Goal: Task Accomplishment & Management: Manage account settings

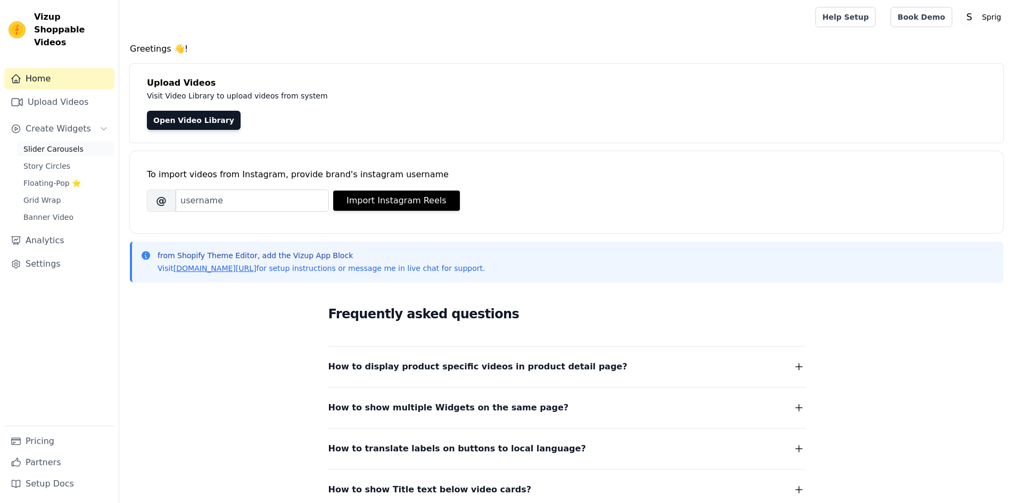
click at [51, 144] on span "Slider Carousels" at bounding box center [53, 149] width 60 height 11
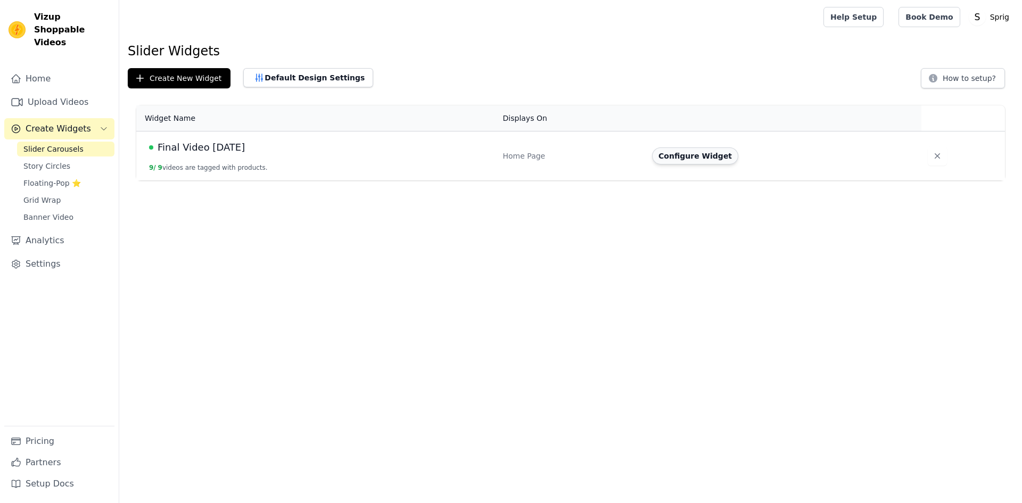
click at [687, 159] on button "Configure Widget" at bounding box center [695, 155] width 86 height 17
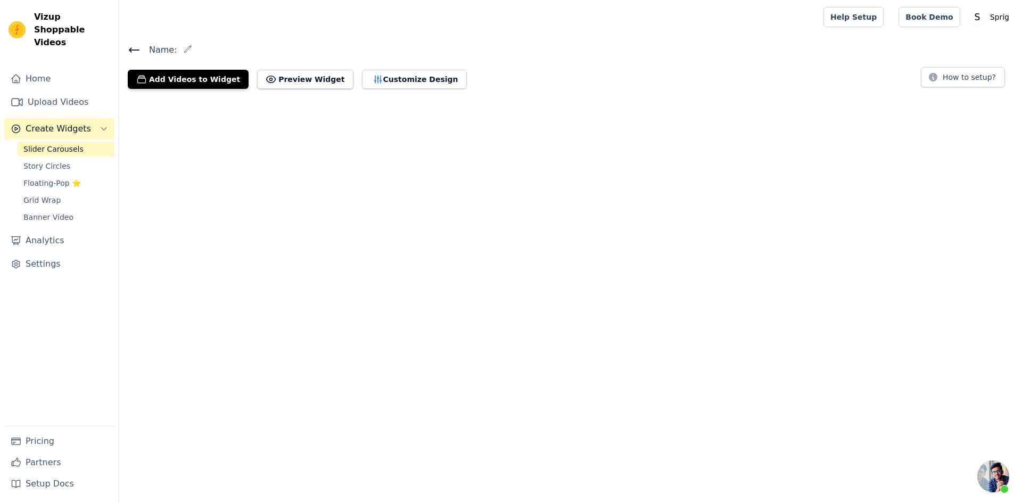
scroll to position [200, 0]
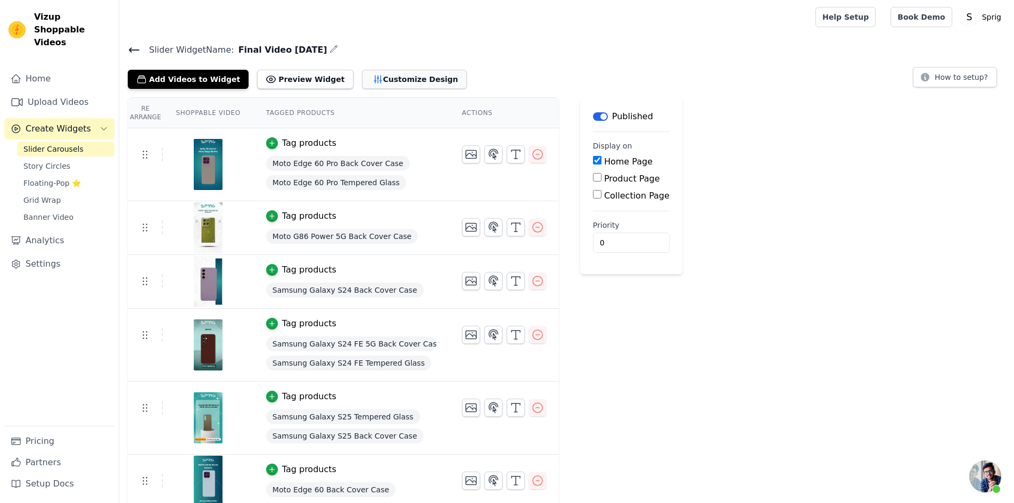
click at [362, 80] on button "Customize Design" at bounding box center [414, 79] width 105 height 19
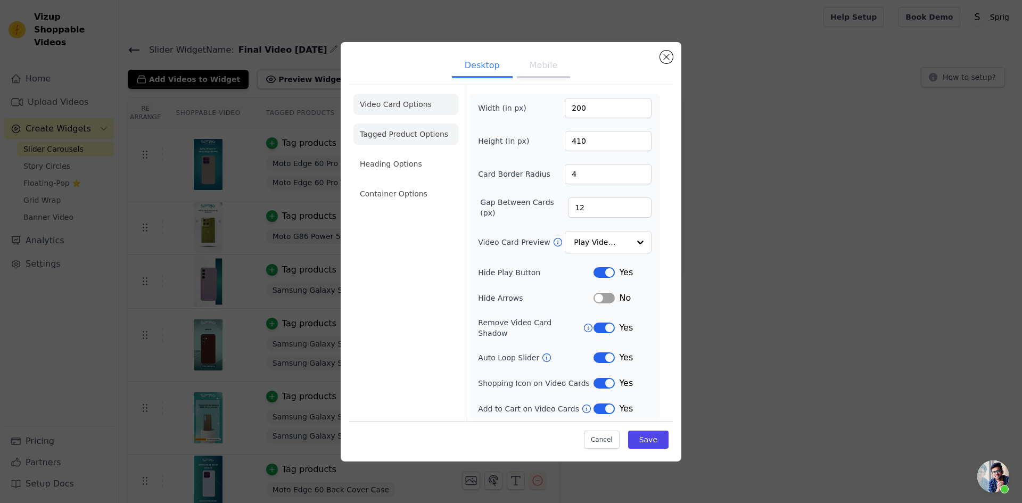
click at [399, 128] on li "Tagged Product Options" at bounding box center [405, 133] width 105 height 21
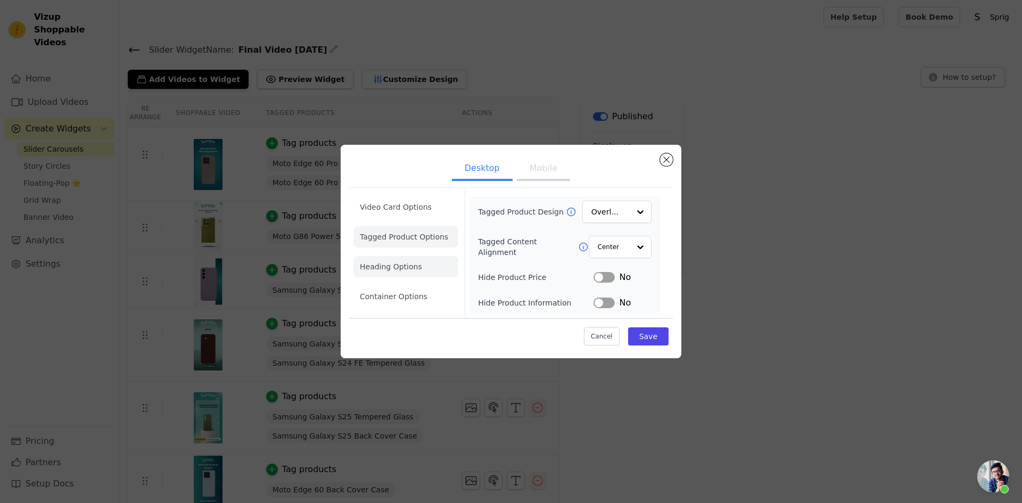
click at [403, 272] on li "Heading Options" at bounding box center [405, 266] width 105 height 21
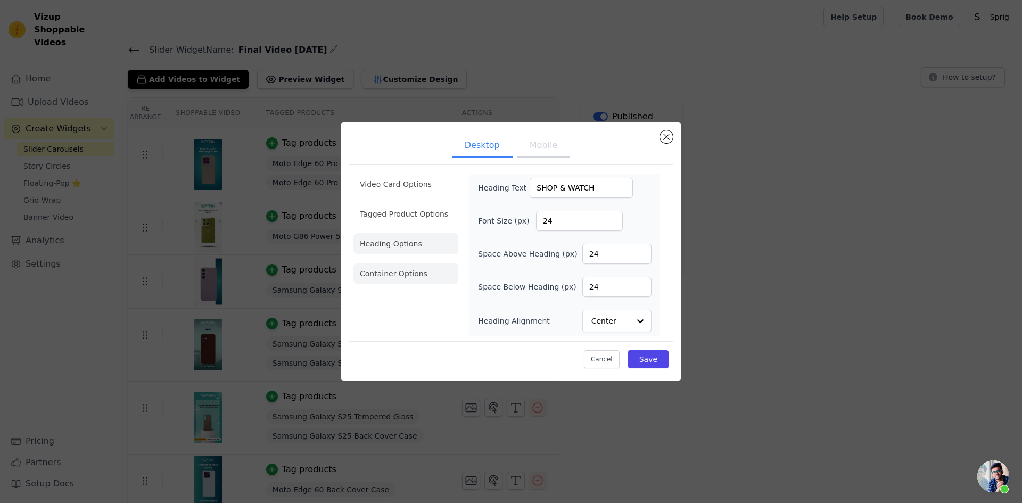
click at [404, 275] on li "Container Options" at bounding box center [405, 273] width 105 height 21
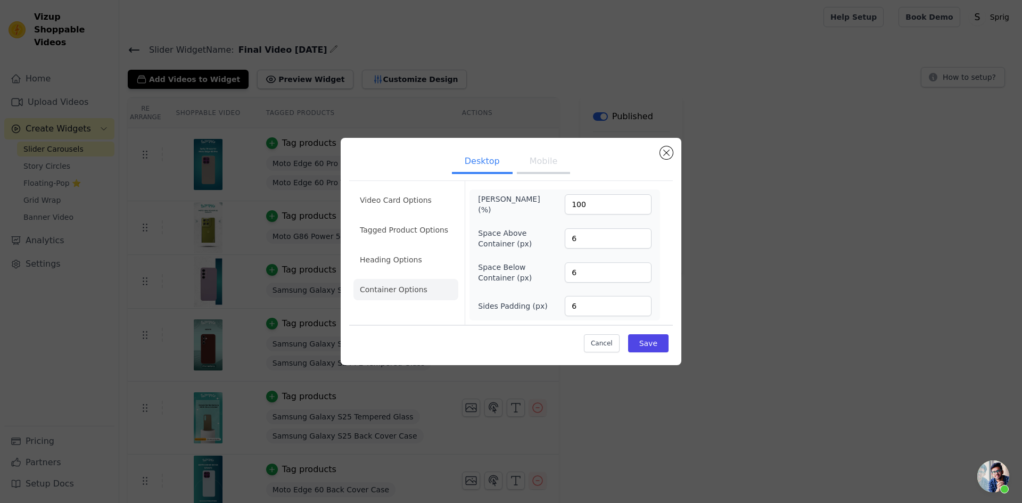
click at [563, 156] on button "Mobile" at bounding box center [543, 162] width 53 height 23
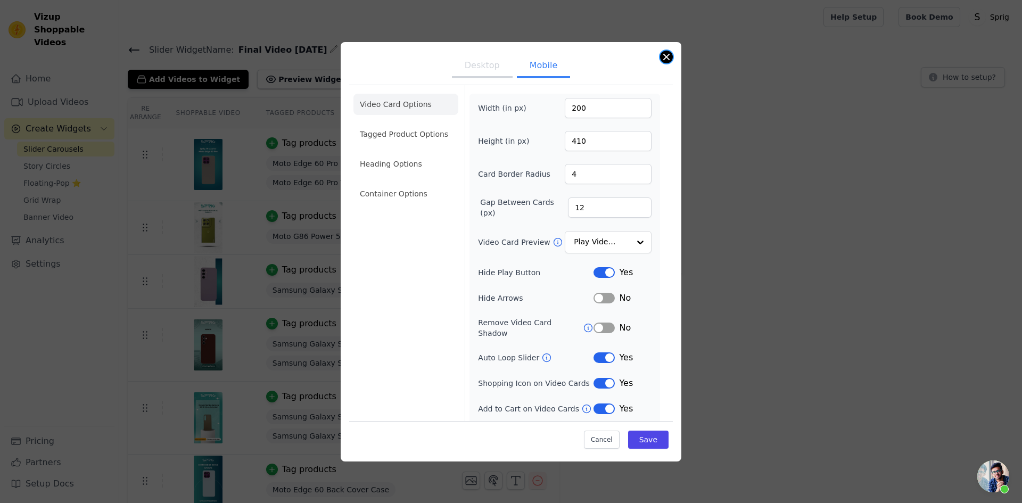
click at [666, 57] on button "Close modal" at bounding box center [666, 57] width 13 height 13
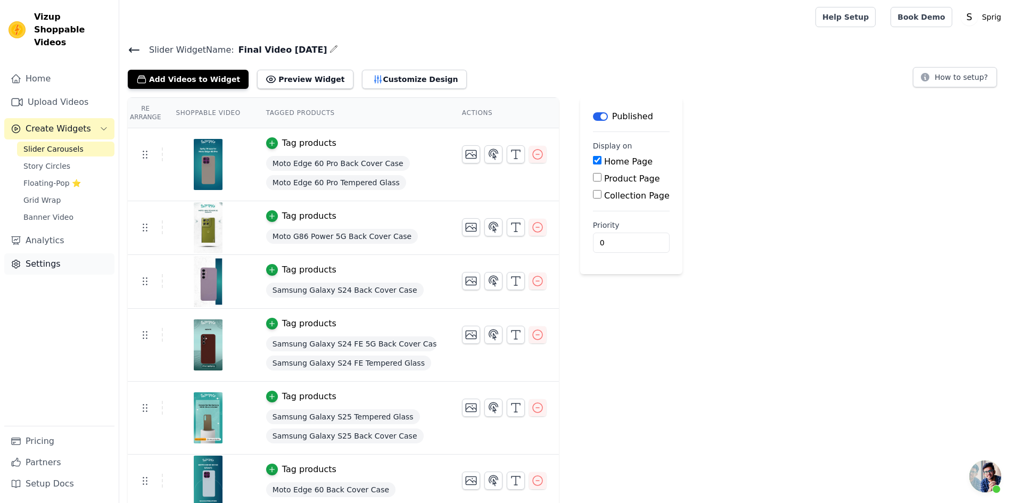
click at [50, 253] on link "Settings" at bounding box center [59, 263] width 110 height 21
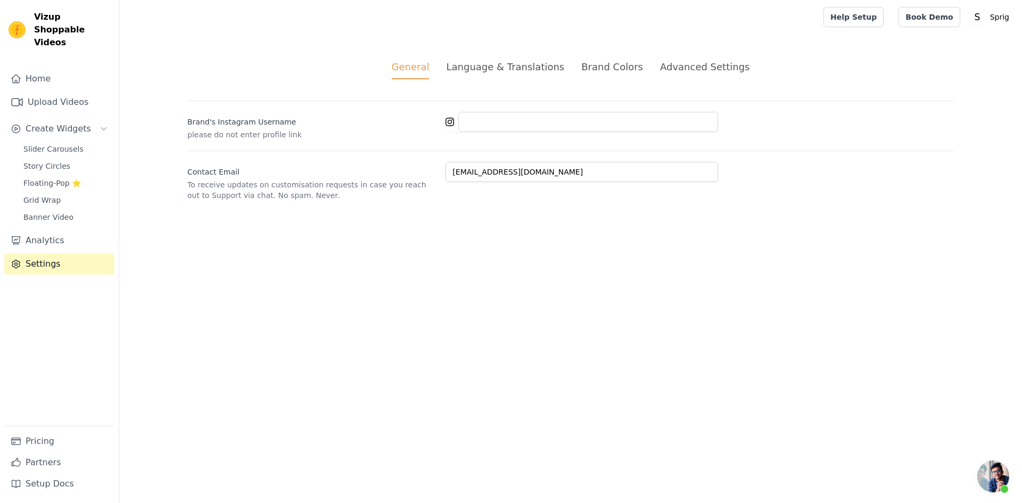
click at [607, 70] on div "Brand Colors" at bounding box center [612, 67] width 62 height 14
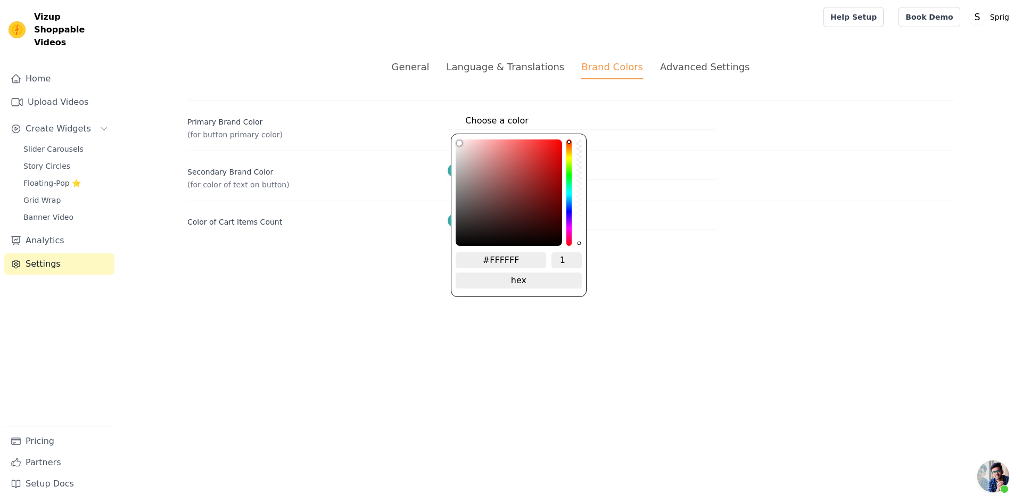
click at [454, 124] on div at bounding box center [454, 120] width 13 height 13
type input "#9c7d7d"
type input "#9a7d7d"
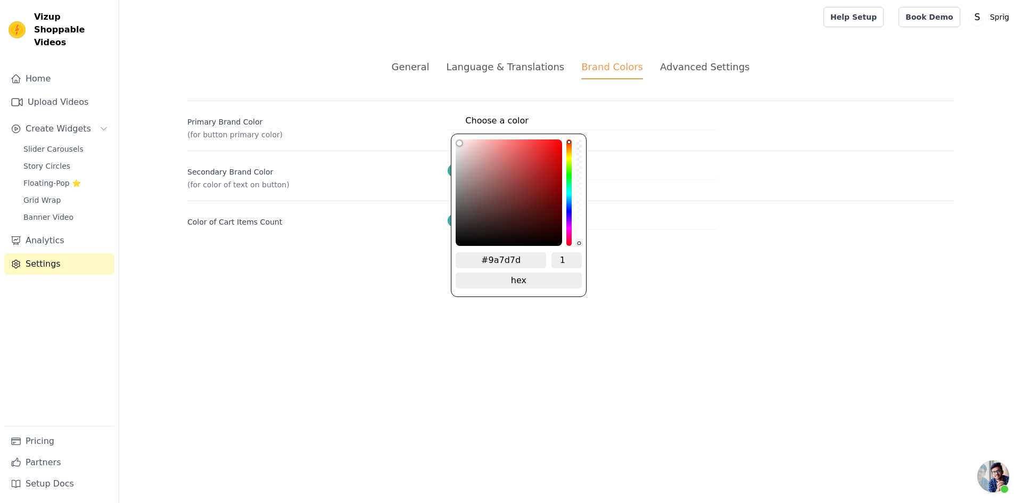
type input "#8c7575"
type input "#635959"
type input "#000000"
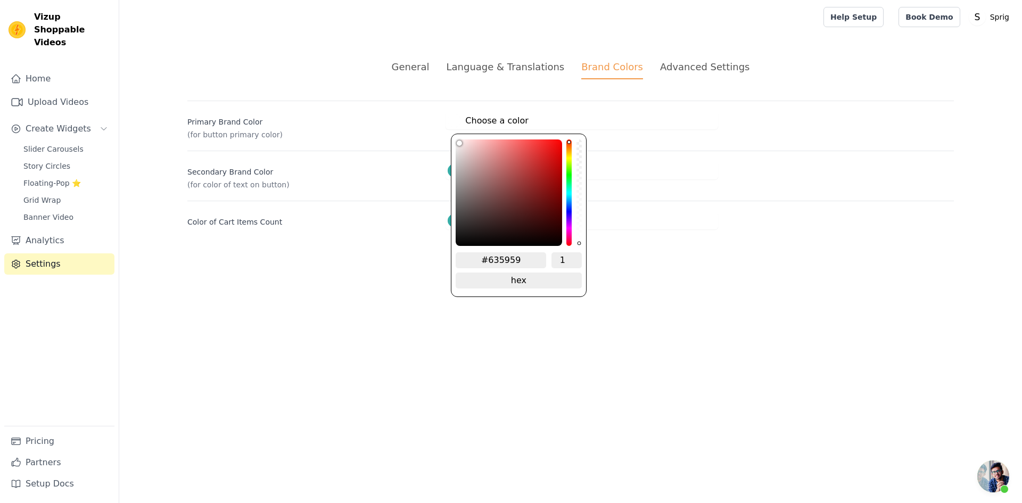
type input "#000000"
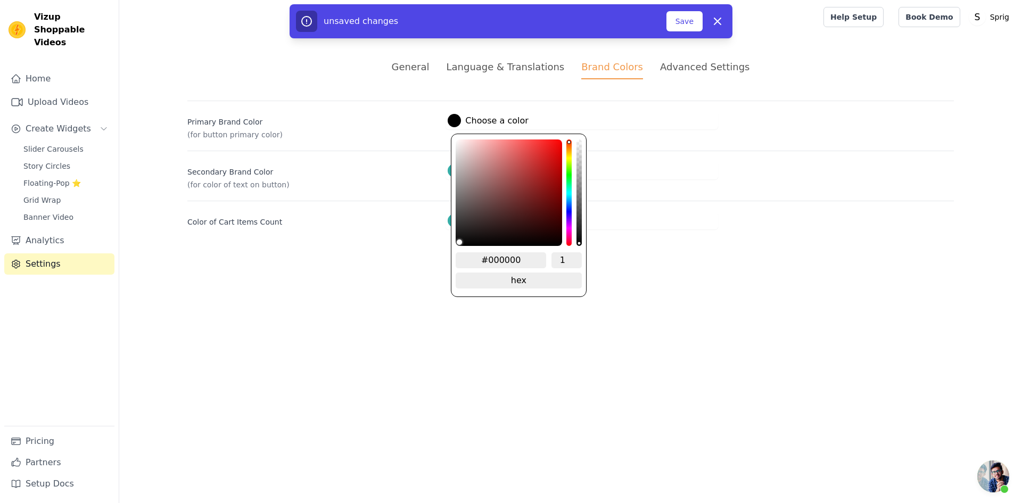
drag, startPoint x: 477, startPoint y: 179, endPoint x: 381, endPoint y: 394, distance: 235.2
click at [381, 255] on html "Vizup Shoppable Videos Home Upload Videos Create Widgets Slider Carousels Story…" at bounding box center [511, 127] width 1022 height 255
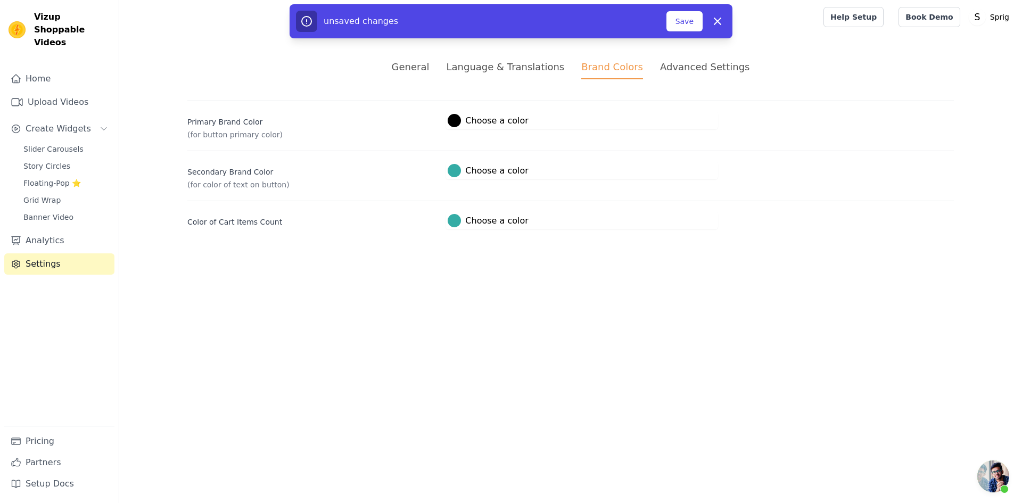
click at [621, 255] on html "Vizup Shoppable Videos Home Upload Videos Create Widgets Slider Carousels Story…" at bounding box center [511, 127] width 1022 height 255
click at [715, 23] on icon at bounding box center [717, 21] width 6 height 6
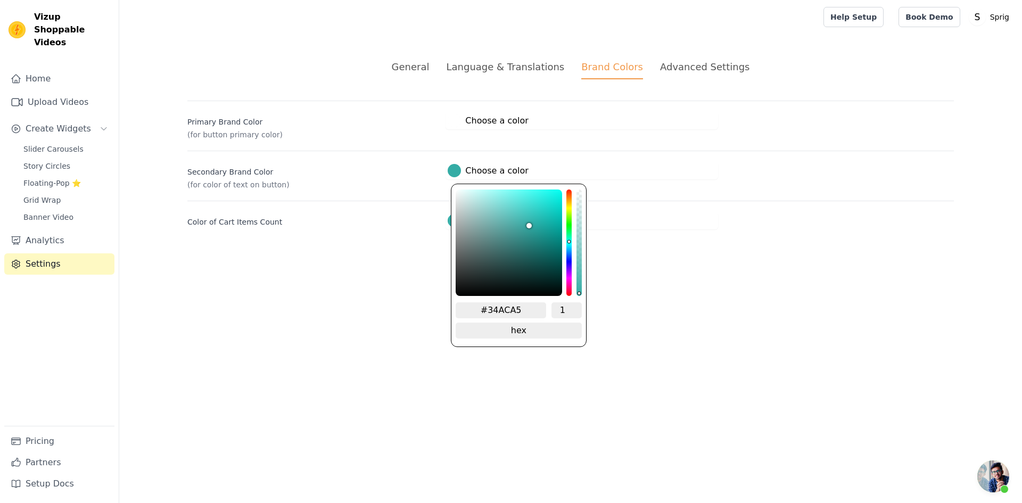
click at [477, 172] on label "#34aca5 Choose a color" at bounding box center [488, 170] width 80 height 13
drag, startPoint x: 519, startPoint y: 310, endPoint x: 490, endPoint y: 317, distance: 29.4
click at [490, 317] on div "#34ACA5 1 hex change to rgb" at bounding box center [519, 322] width 126 height 40
click at [748, 255] on html "Vizup Shoppable Videos Home Upload Videos Create Widgets Slider Carousels Story…" at bounding box center [511, 127] width 1022 height 255
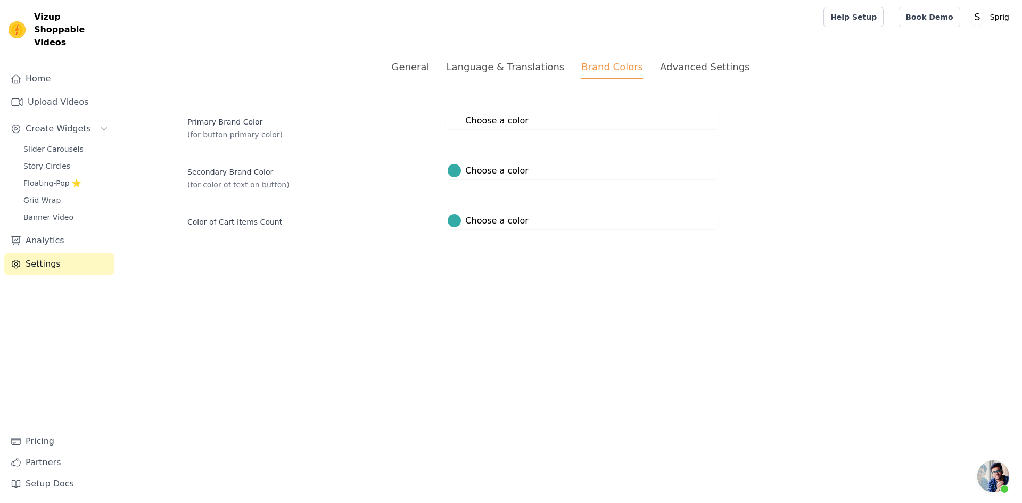
click at [685, 68] on div "Advanced Settings" at bounding box center [704, 67] width 89 height 14
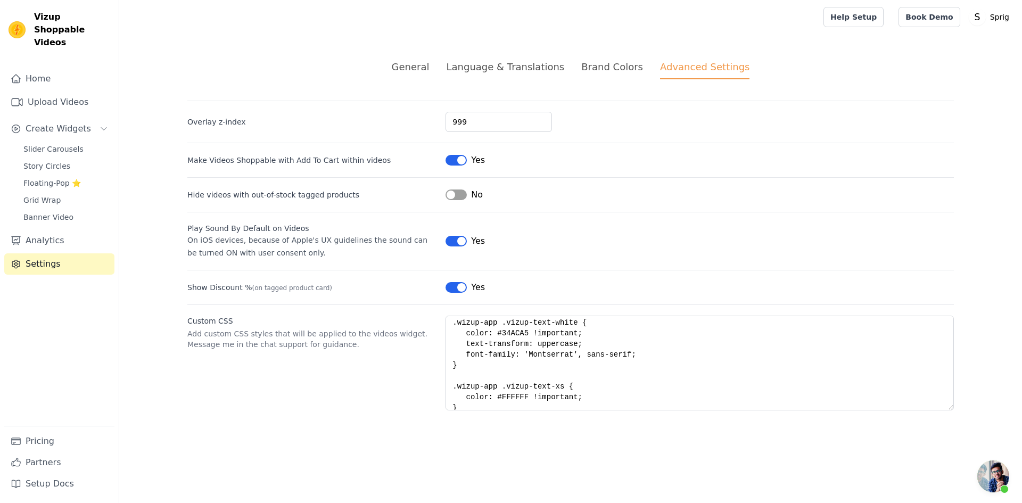
scroll to position [181, 0]
click at [584, 67] on div "Brand Colors" at bounding box center [612, 67] width 62 height 14
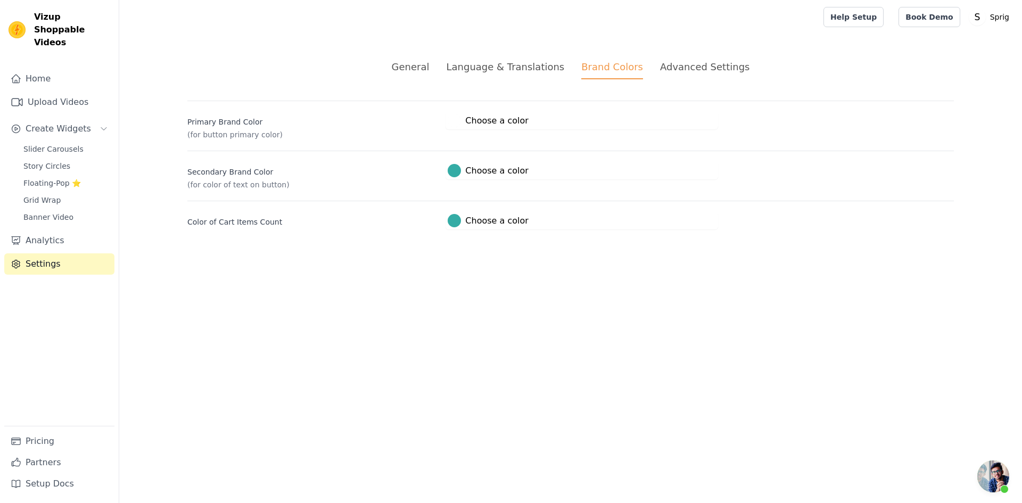
click at [703, 67] on div "Advanced Settings" at bounding box center [704, 67] width 89 height 14
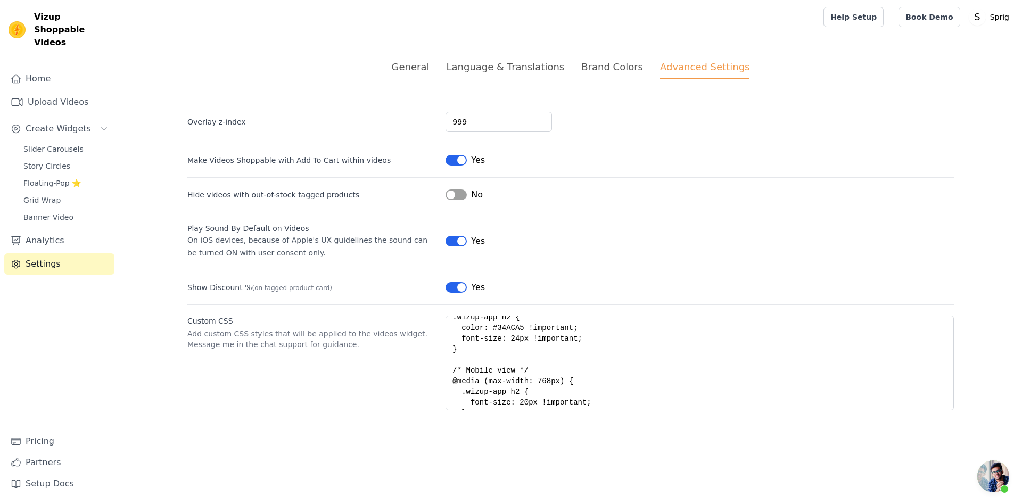
scroll to position [0, 0]
click at [610, 62] on div "Brand Colors" at bounding box center [612, 67] width 62 height 14
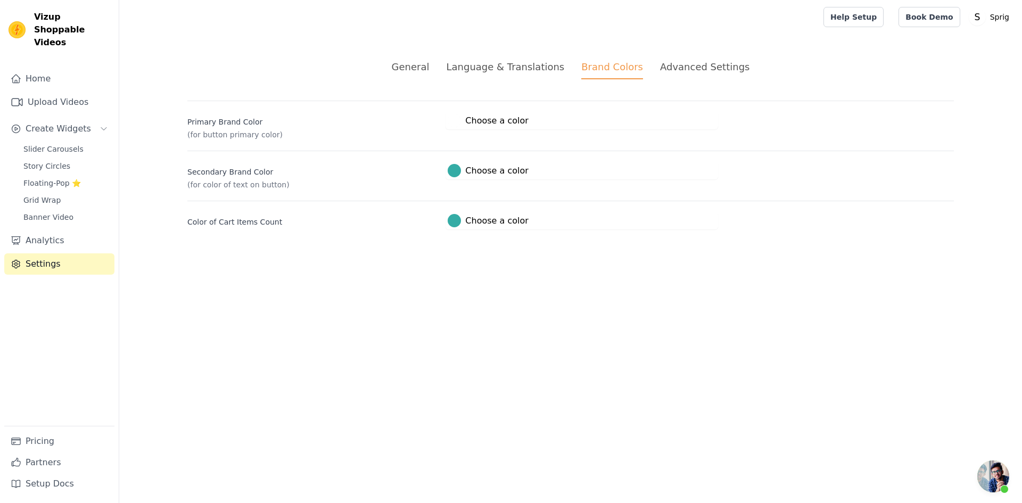
click at [994, 473] on span "Open chat" at bounding box center [993, 476] width 32 height 32
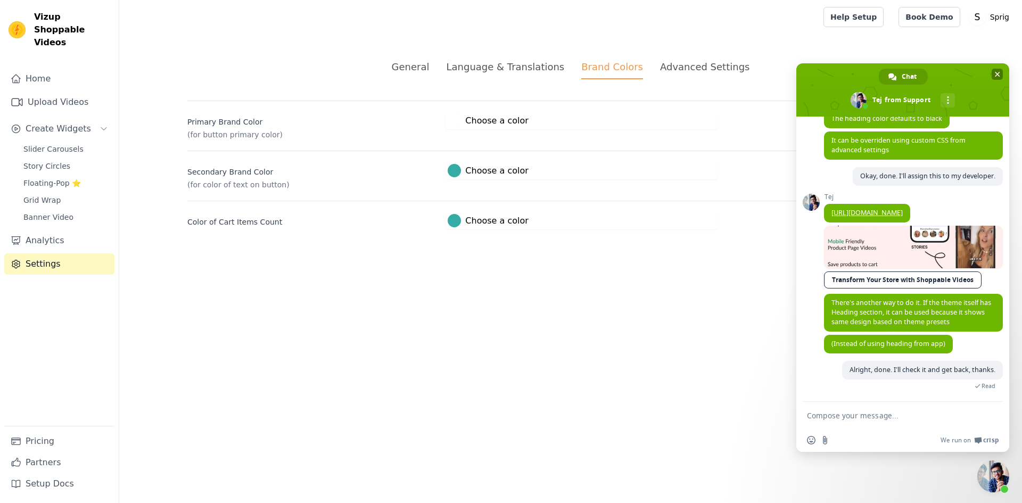
click at [1003, 77] on span at bounding box center [902, 89] width 213 height 53
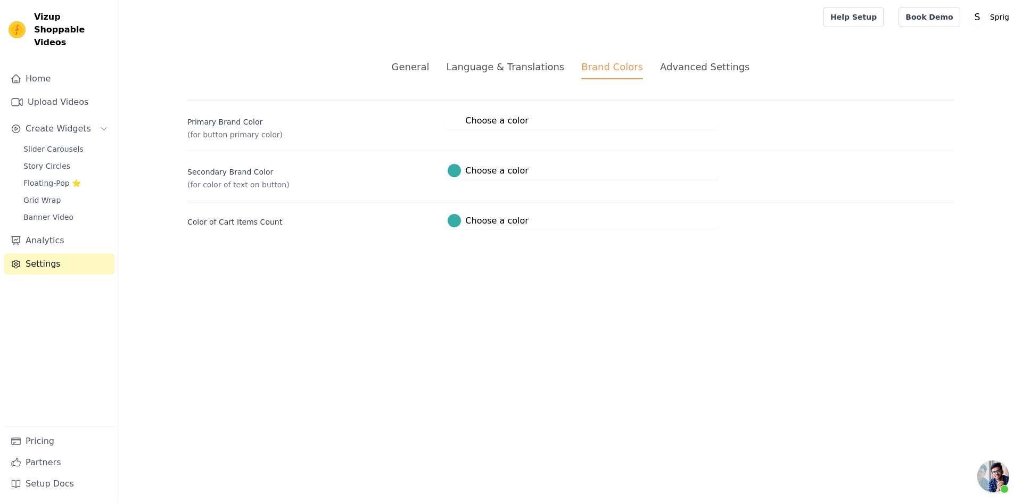
click at [992, 475] on span "Open chat" at bounding box center [993, 476] width 32 height 32
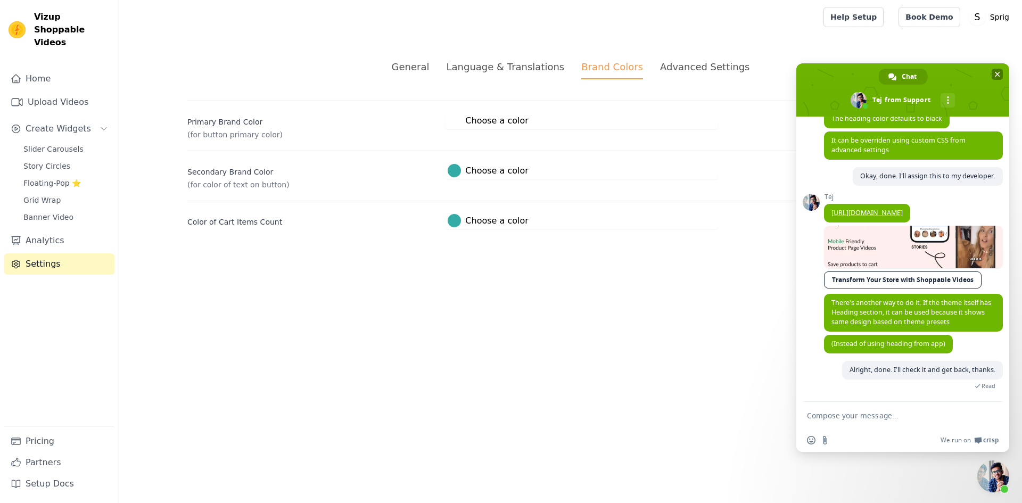
click at [996, 72] on span "Close chat" at bounding box center [997, 74] width 5 height 5
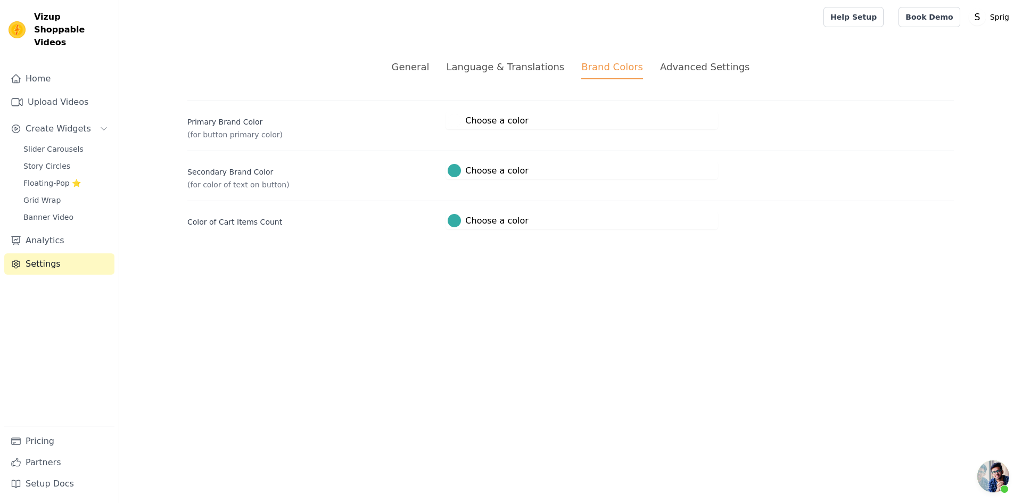
click at [994, 471] on span "Open chat" at bounding box center [993, 476] width 32 height 32
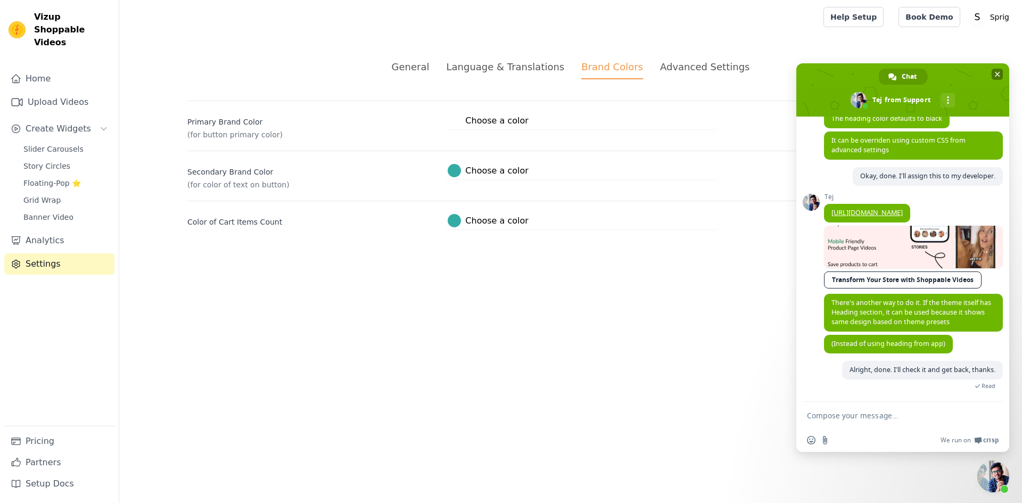
click at [996, 71] on span "Close chat" at bounding box center [997, 74] width 11 height 11
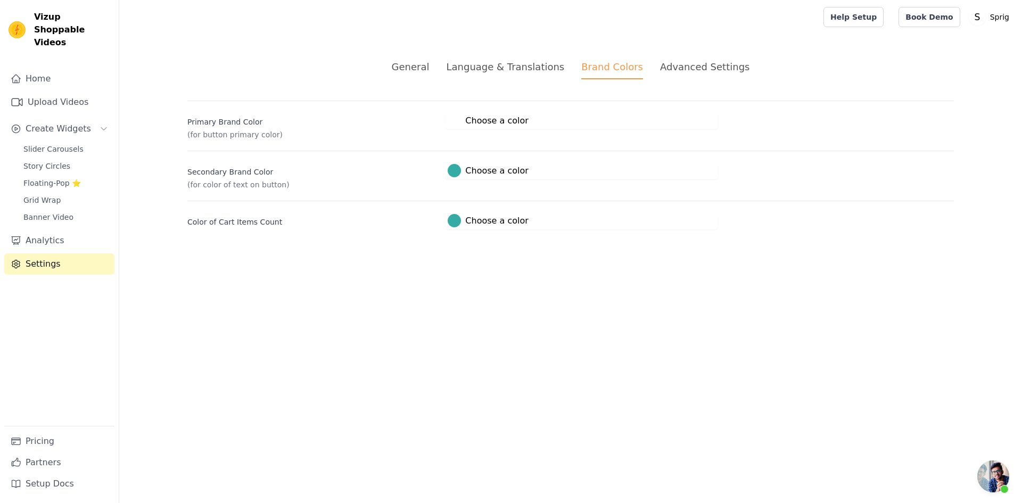
click at [989, 474] on span "Open chat" at bounding box center [993, 476] width 32 height 32
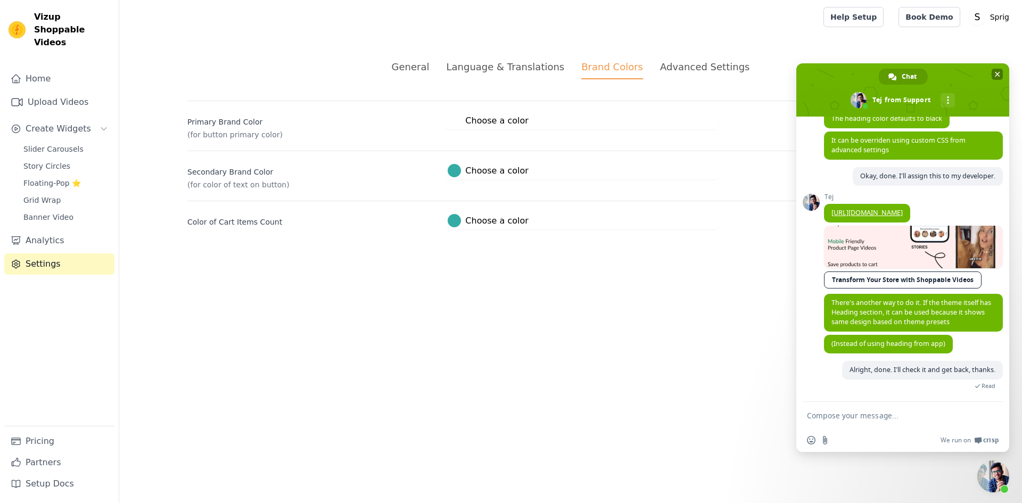
click at [1002, 78] on span "Close chat" at bounding box center [997, 74] width 11 height 11
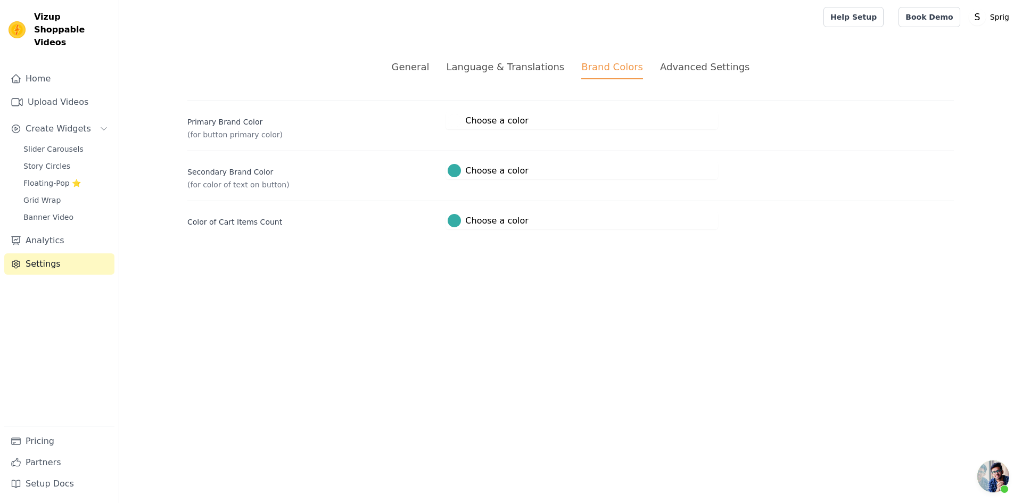
click at [991, 475] on span "Open chat" at bounding box center [993, 476] width 32 height 32
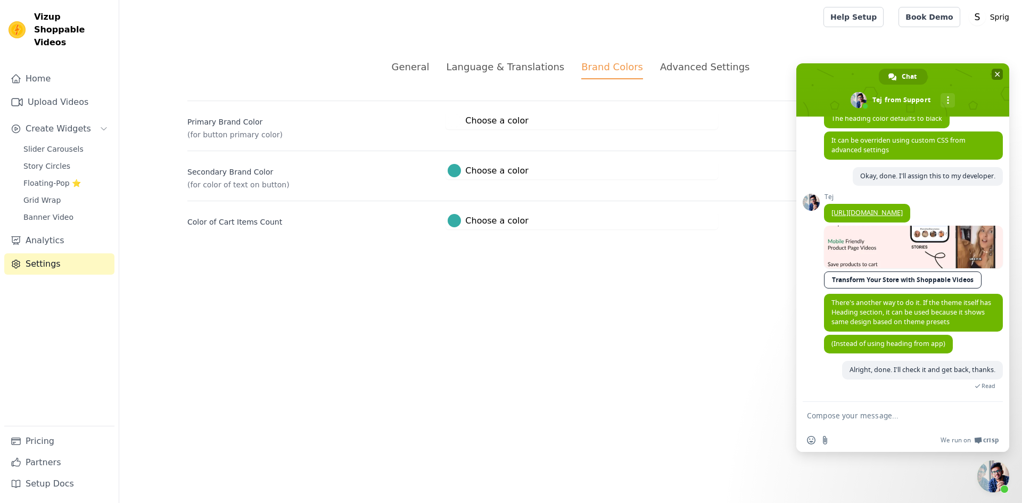
click at [999, 77] on span "Close chat" at bounding box center [997, 74] width 5 height 5
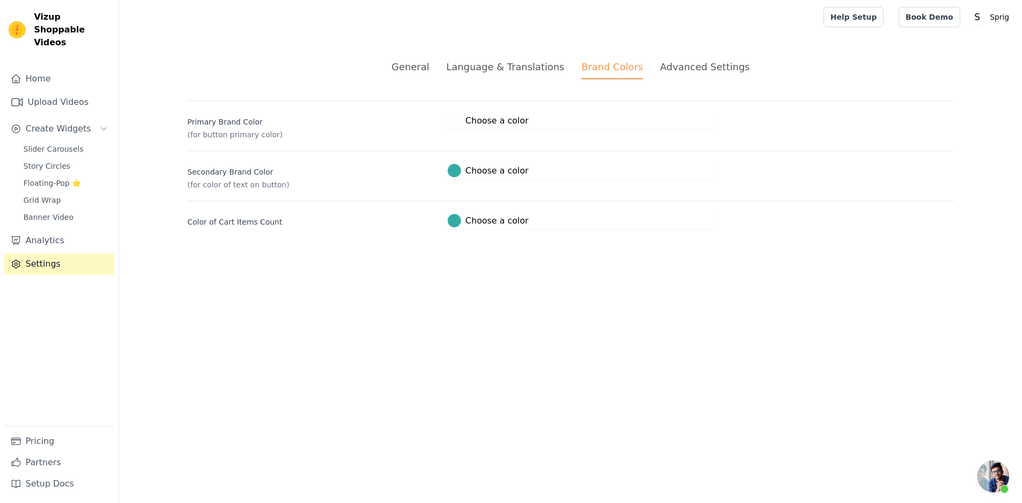
click at [991, 465] on span "Open chat" at bounding box center [993, 476] width 32 height 32
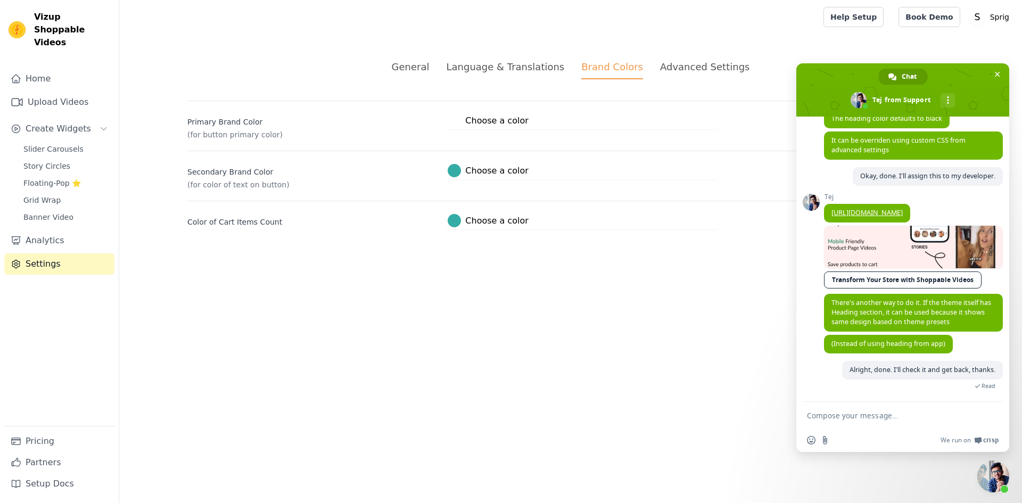
click at [991, 465] on span "Close chat" at bounding box center [993, 476] width 32 height 32
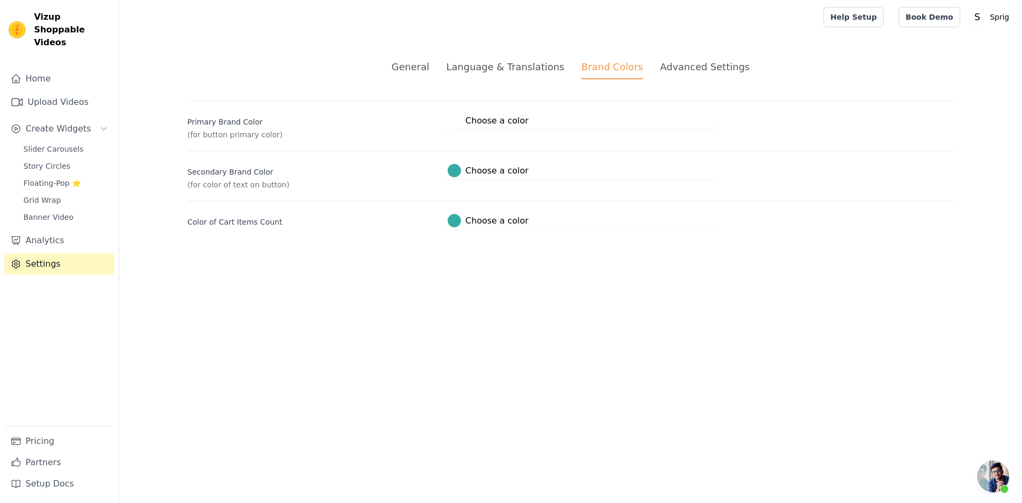
click at [991, 465] on span "Close chat" at bounding box center [993, 476] width 32 height 32
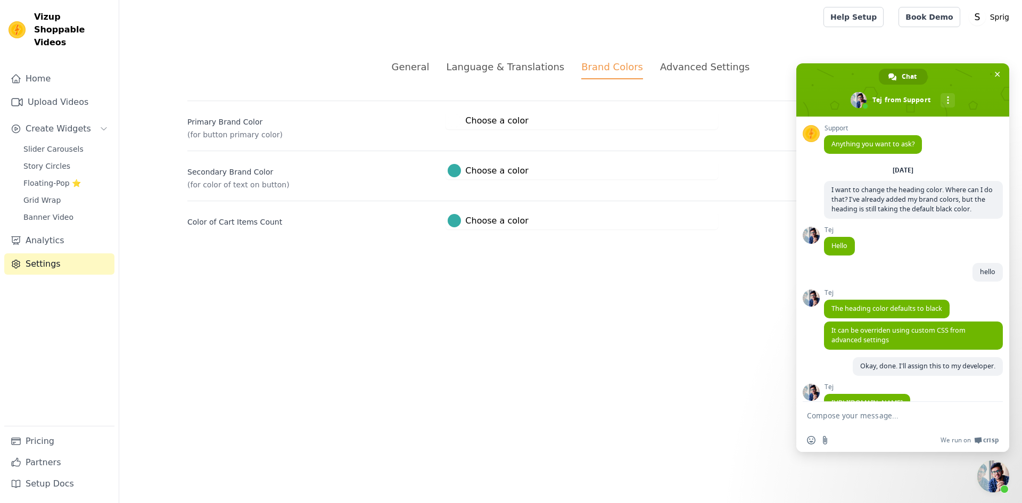
scroll to position [200, 0]
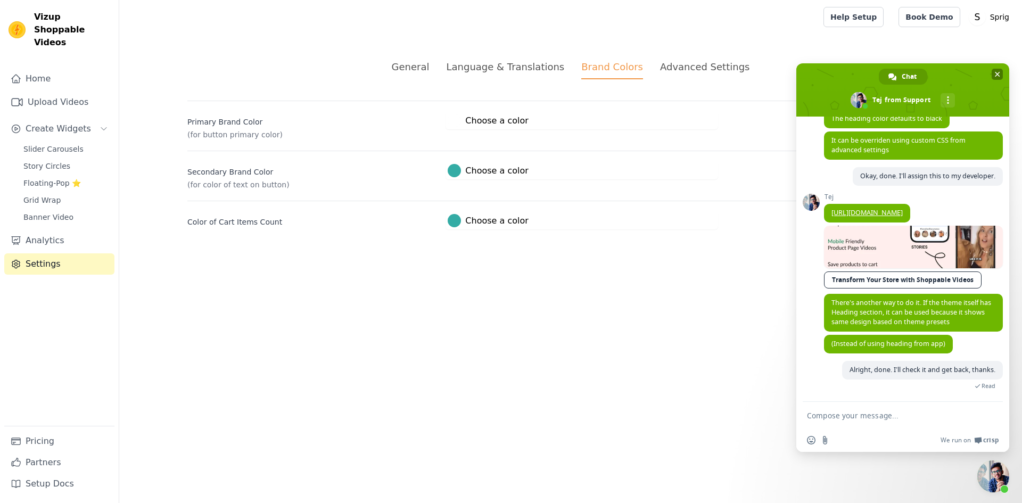
click at [998, 72] on span "Close chat" at bounding box center [997, 74] width 5 height 5
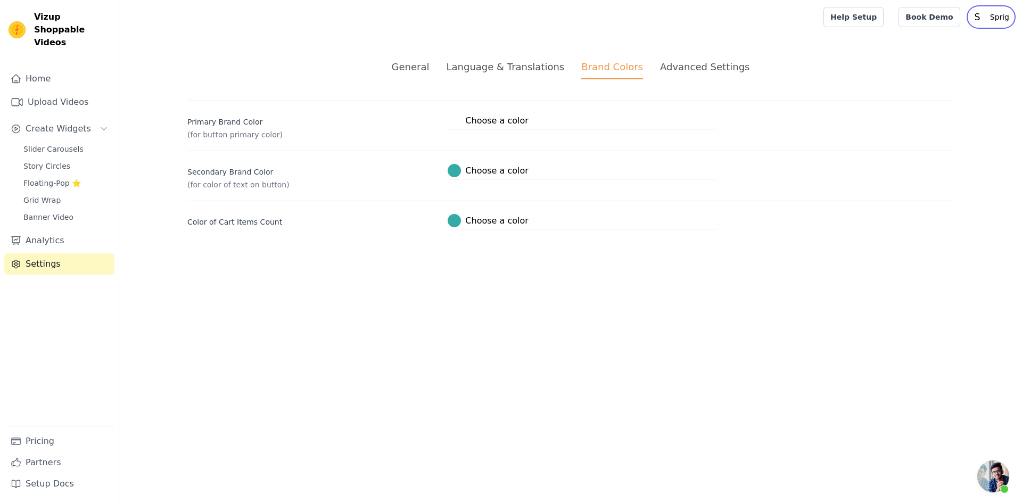
click at [978, 17] on text "S" at bounding box center [977, 17] width 6 height 11
drag, startPoint x: 975, startPoint y: 16, endPoint x: 1005, endPoint y: 15, distance: 30.3
click at [1005, 15] on button "Open user menu S Sprig" at bounding box center [991, 16] width 45 height 19
drag, startPoint x: 1011, startPoint y: 17, endPoint x: 958, endPoint y: 17, distance: 52.7
click at [958, 17] on div "Book Demo Open user menu S Sprig Settings Help Docs Sign out" at bounding box center [955, 17] width 115 height 20
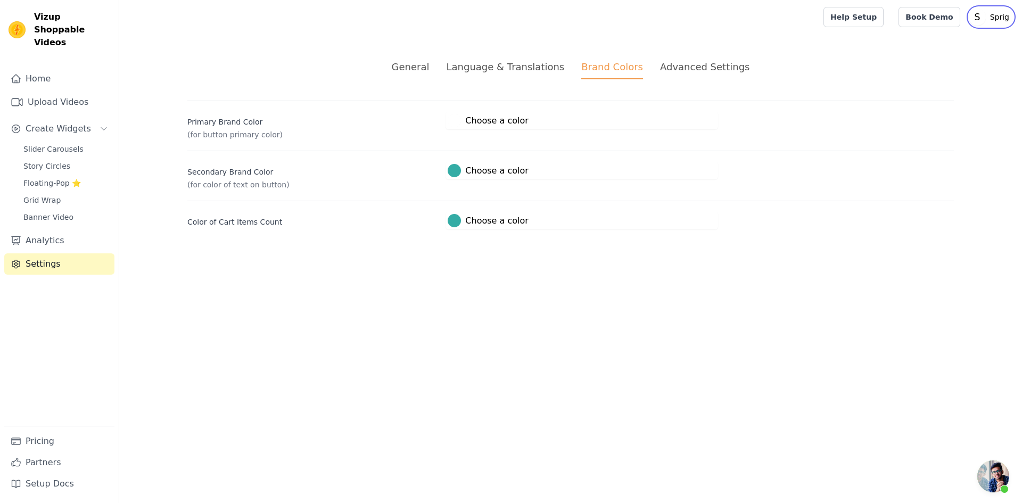
drag, startPoint x: 977, startPoint y: 16, endPoint x: 1012, endPoint y: 13, distance: 34.7
click at [1012, 13] on button "Open user menu S Sprig" at bounding box center [991, 16] width 45 height 19
click at [990, 139] on main "General Language & Translations Brand Colors Advanced Settings unsaved changes …" at bounding box center [570, 144] width 903 height 221
drag, startPoint x: 1008, startPoint y: 15, endPoint x: 978, endPoint y: 15, distance: 29.8
click at [978, 15] on button "Open user menu S Sprig" at bounding box center [991, 16] width 45 height 19
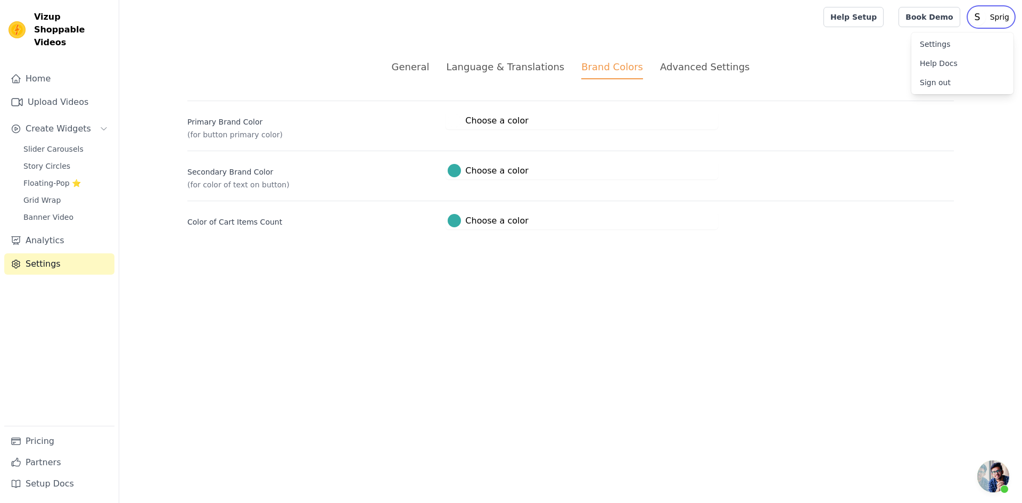
click at [978, 15] on text "S" at bounding box center [977, 17] width 6 height 11
drag, startPoint x: 974, startPoint y: 17, endPoint x: 1021, endPoint y: 13, distance: 47.5
click at [1021, 13] on div "Help Setup Book Demo Open user menu S Sprig Settings Help Docs Sign out" at bounding box center [570, 17] width 903 height 34
drag, startPoint x: 1013, startPoint y: 16, endPoint x: 927, endPoint y: 16, distance: 86.2
click at [927, 16] on div "Book Demo Open user menu S Sprig Settings Help Docs Sign out" at bounding box center [955, 17] width 115 height 20
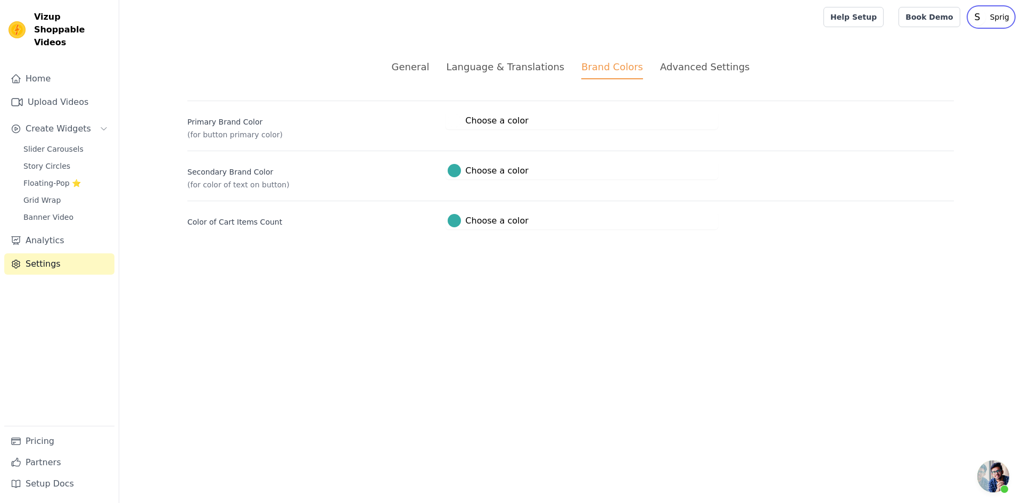
drag, startPoint x: 975, startPoint y: 18, endPoint x: 1010, endPoint y: 21, distance: 35.3
click at [1010, 21] on button "Open user menu S Sprig" at bounding box center [991, 16] width 45 height 19
click at [1010, 18] on p "Sprig" at bounding box center [1000, 16] width 28 height 19
drag, startPoint x: 1013, startPoint y: 16, endPoint x: 974, endPoint y: 24, distance: 40.7
click at [974, 24] on div "Help Setup Book Demo Open user menu S Sprig Settings Help Docs Sign out" at bounding box center [570, 17] width 903 height 34
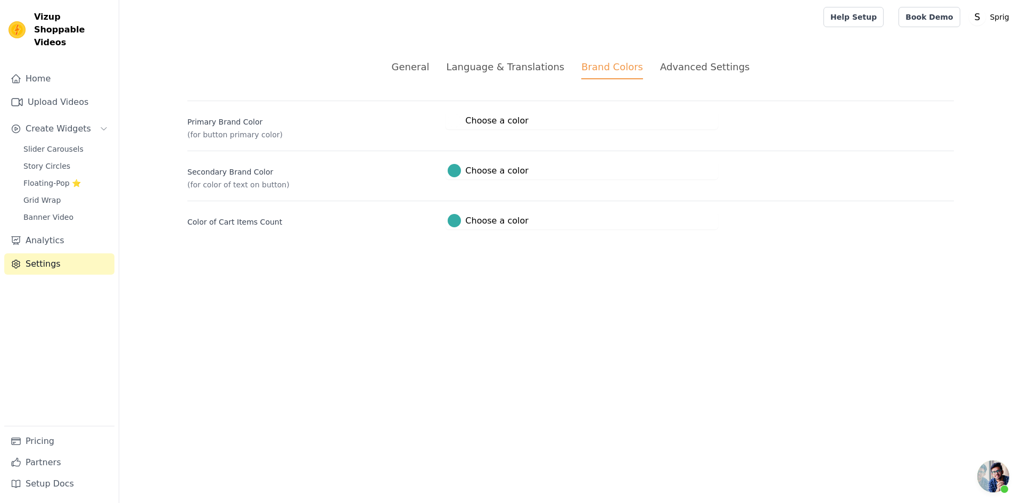
click at [997, 94] on main "General Language & Translations Brand Colors Advanced Settings unsaved changes …" at bounding box center [570, 144] width 903 height 221
drag, startPoint x: 1010, startPoint y: 17, endPoint x: 950, endPoint y: 17, distance: 59.6
click at [950, 17] on div "Book Demo Open user menu S Sprig Settings Help Docs Sign out" at bounding box center [955, 17] width 115 height 20
click at [458, 222] on div at bounding box center [454, 220] width 13 height 13
click at [405, 255] on html "Vizup Shoppable Videos Home Upload Videos Create Widgets Slider Carousels Story…" at bounding box center [511, 127] width 1022 height 255
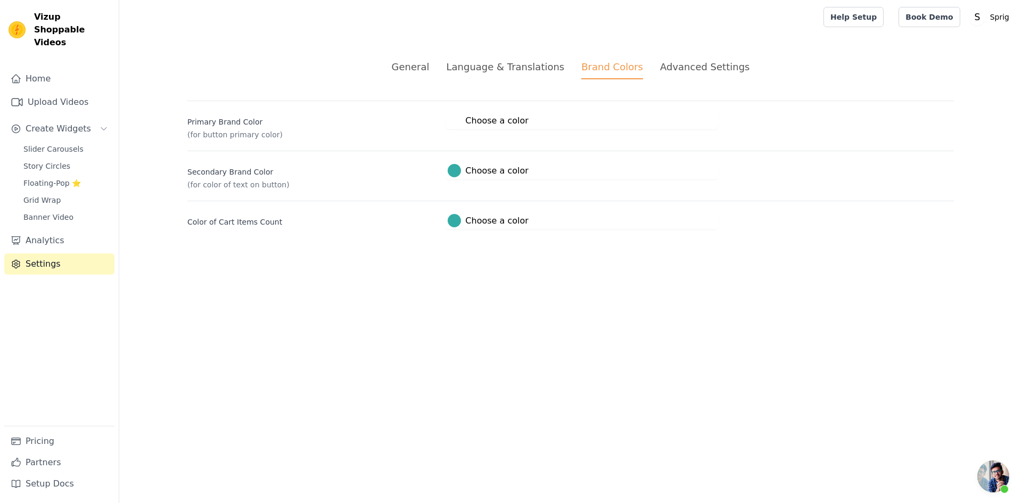
click at [669, 71] on div "Advanced Settings" at bounding box center [704, 67] width 89 height 14
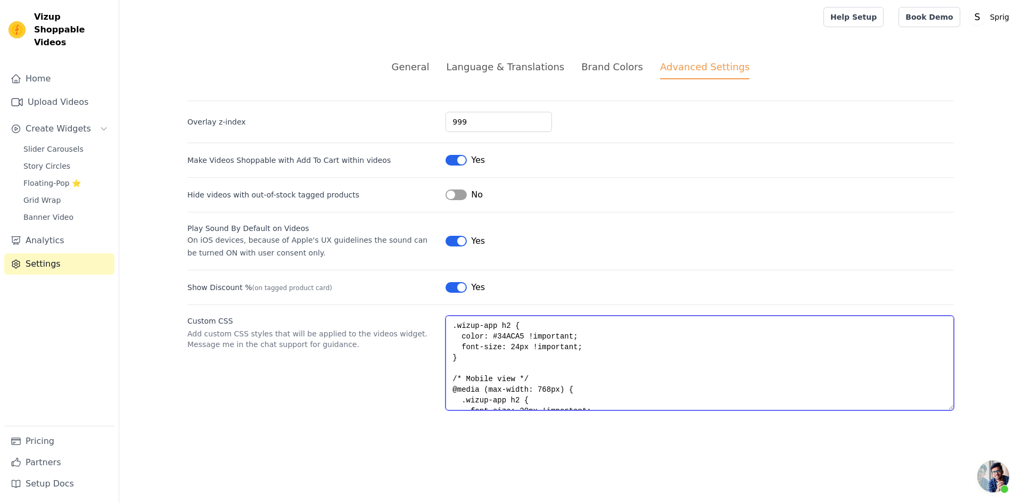
scroll to position [181, 0]
drag, startPoint x: 454, startPoint y: 326, endPoint x: 635, endPoint y: 430, distance: 208.4
click at [635, 430] on div "General Language & Translations Brand Colors Advanced Settings unsaved changes …" at bounding box center [571, 235] width 818 height 402
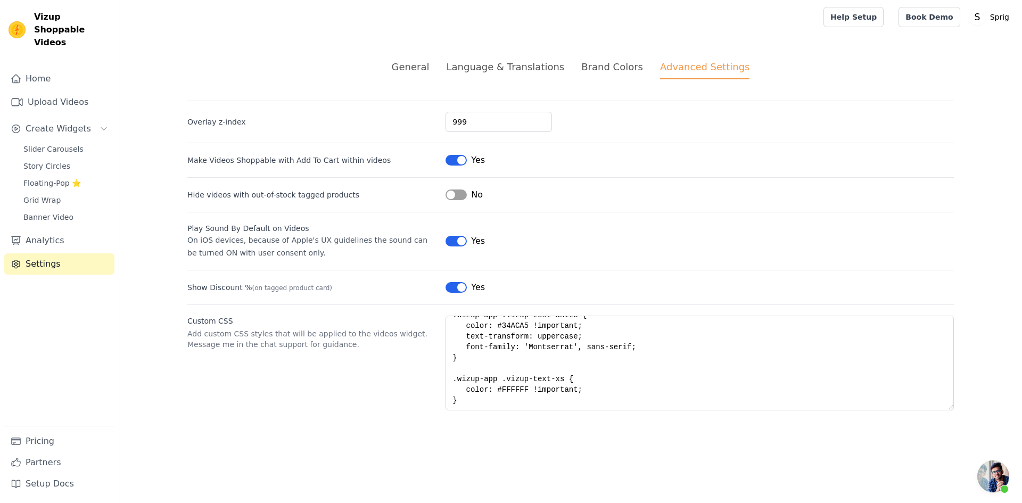
drag, startPoint x: 464, startPoint y: 457, endPoint x: 463, endPoint y: 442, distance: 15.5
click at [464, 436] on html "Vizup Shoppable Videos Home Upload Videos Create Widgets Slider Carousels Story…" at bounding box center [511, 218] width 1022 height 436
click at [613, 69] on div "Brand Colors" at bounding box center [612, 67] width 62 height 14
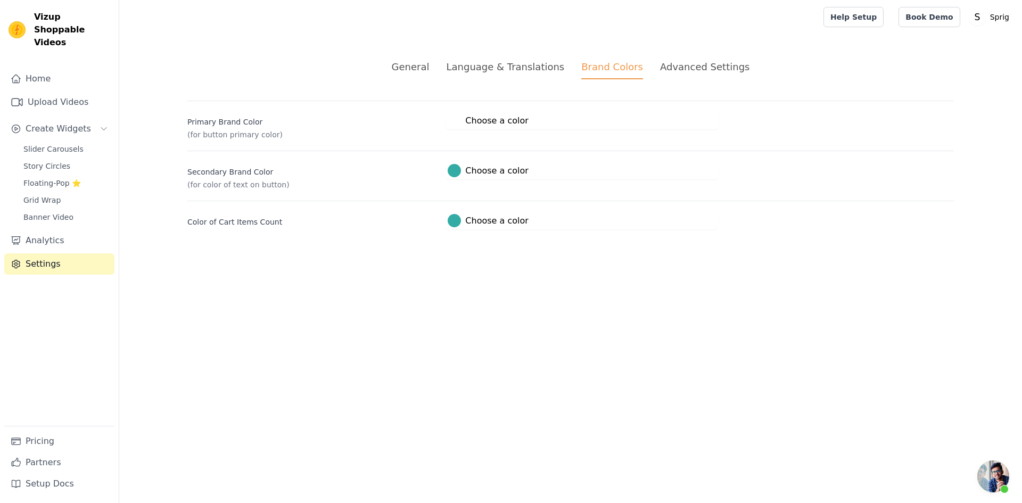
click at [684, 71] on div "Advanced Settings" at bounding box center [704, 67] width 89 height 14
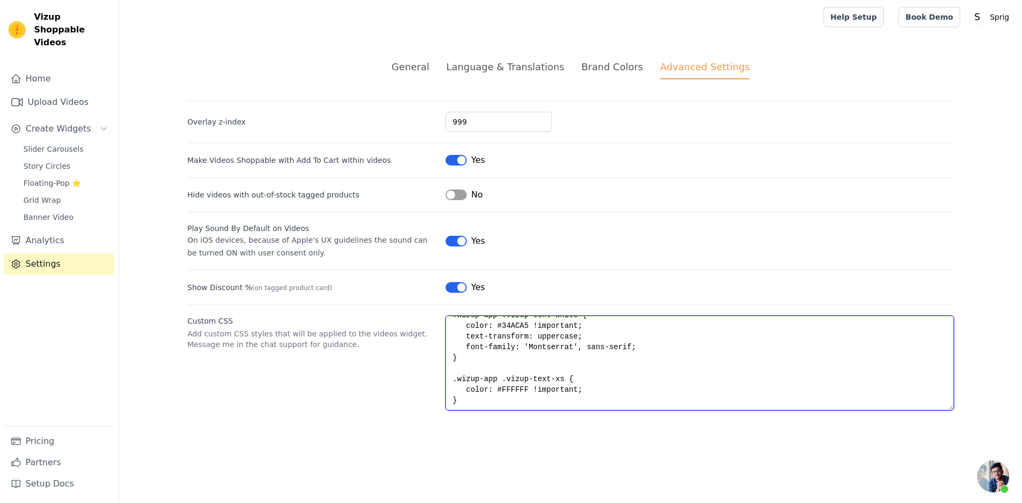
drag, startPoint x: 450, startPoint y: 376, endPoint x: 645, endPoint y: 460, distance: 212.4
click at [645, 436] on html "Vizup Shoppable Videos Home Upload Videos Create Widgets Slider Carousels Story…" at bounding box center [511, 218] width 1022 height 436
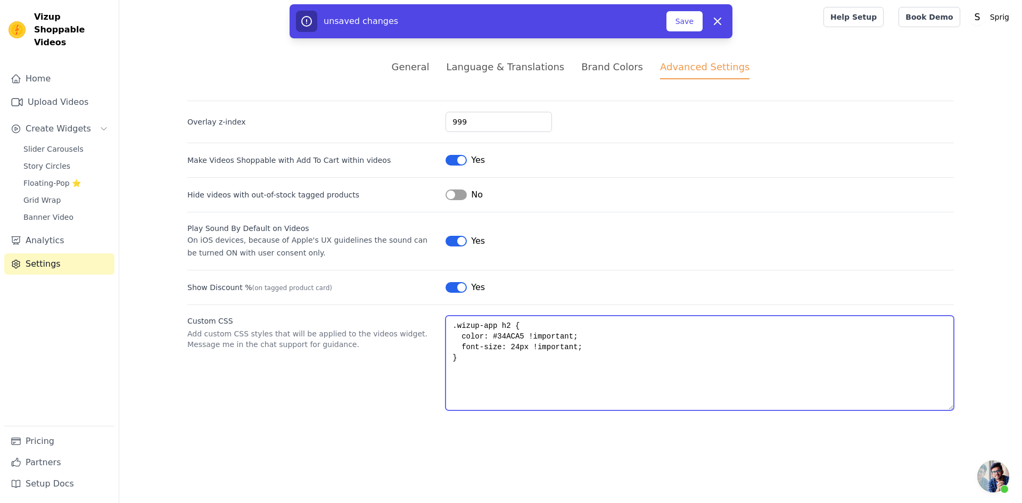
scroll to position [0, 0]
type textarea ".wizup-app h2 { color: #34ACA5 !important; font-size: 24px !important; }"
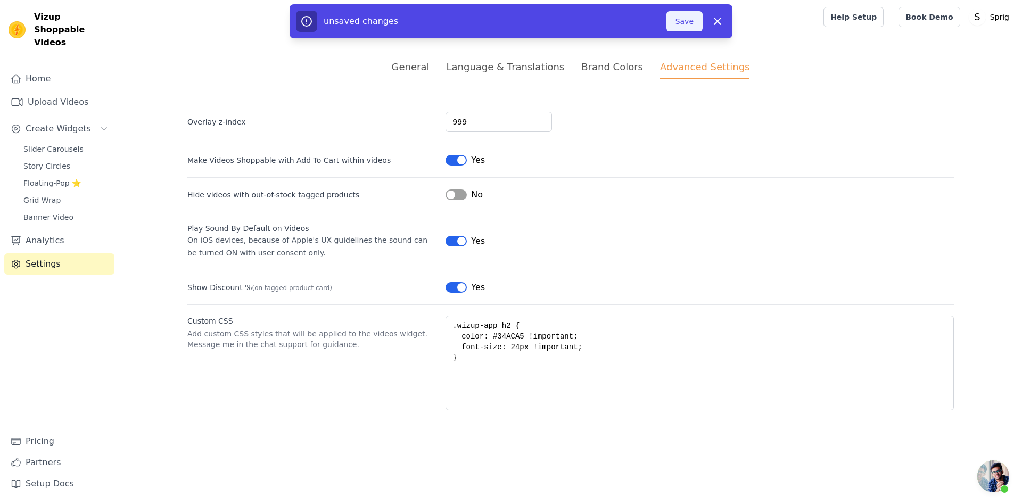
click at [686, 24] on button "Save" at bounding box center [684, 21] width 36 height 20
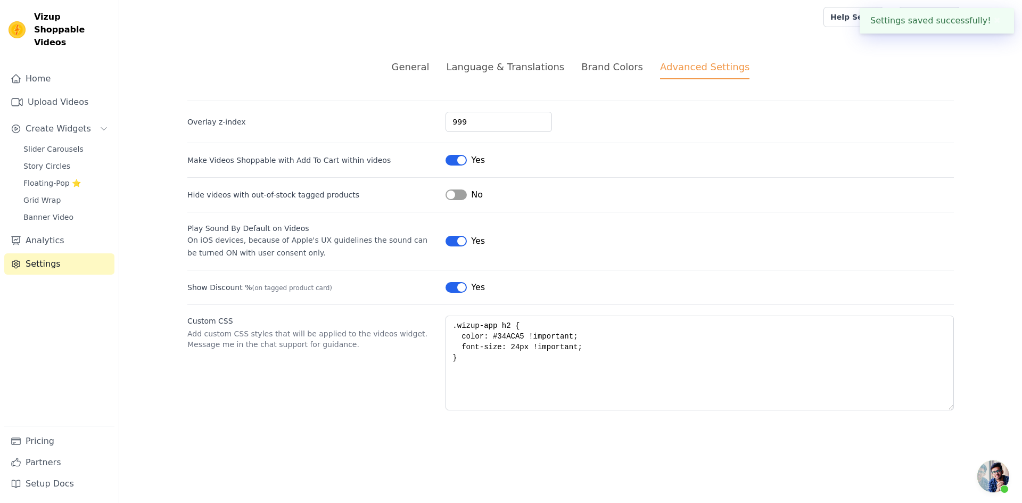
click at [621, 71] on div "Brand Colors" at bounding box center [612, 67] width 62 height 14
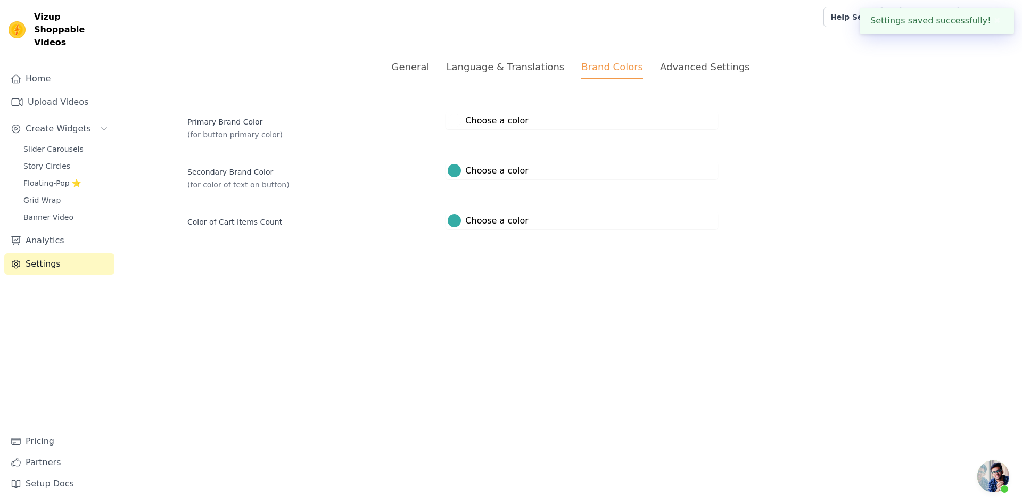
click at [460, 173] on div at bounding box center [454, 170] width 13 height 13
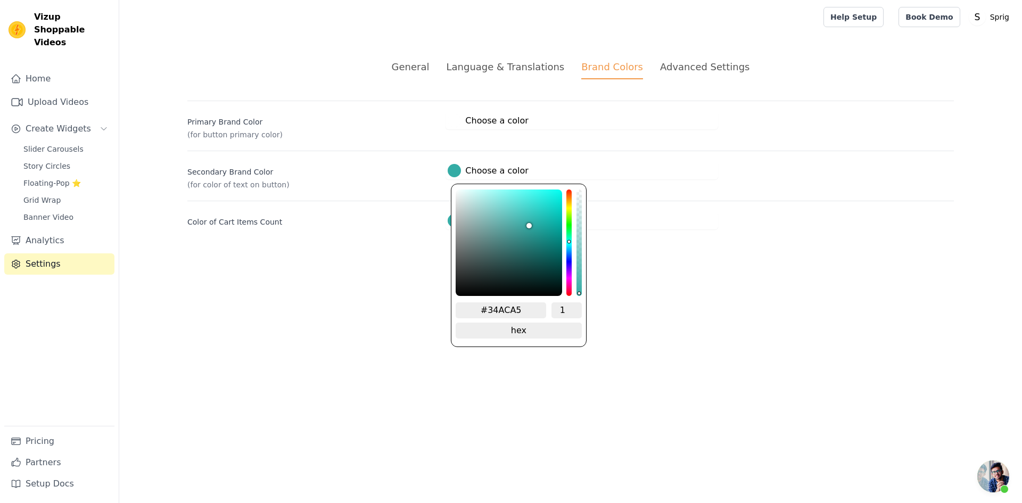
drag, startPoint x: 524, startPoint y: 310, endPoint x: 487, endPoint y: 308, distance: 36.8
click at [487, 308] on input "#34ACA5" at bounding box center [501, 310] width 90 height 16
click at [644, 255] on html "Vizup Shoppable Videos Home Upload Videos Create Widgets Slider Carousels Story…" at bounding box center [511, 127] width 1022 height 255
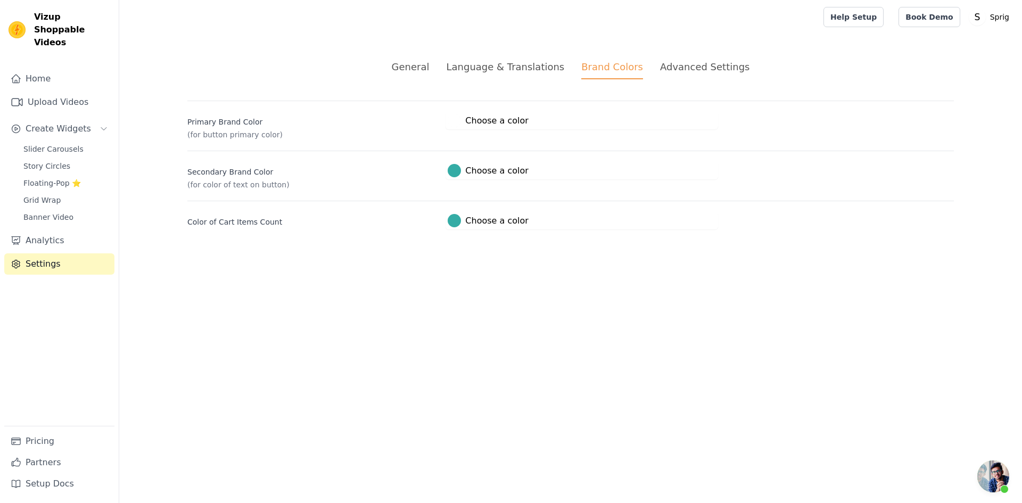
click at [451, 122] on div at bounding box center [454, 120] width 13 height 13
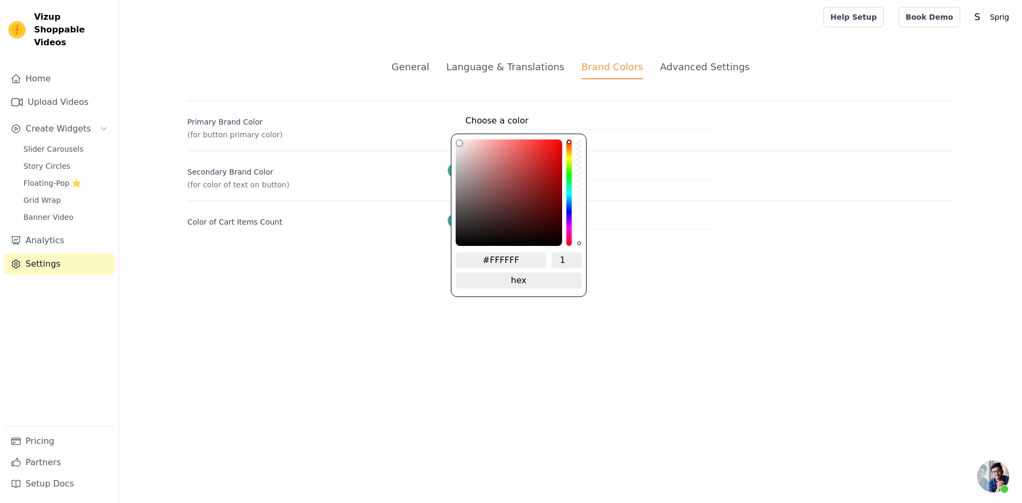
drag, startPoint x: 517, startPoint y: 264, endPoint x: 492, endPoint y: 266, distance: 25.1
click at [492, 266] on div "#FFFFFF 1 hex change to rgb" at bounding box center [519, 272] width 126 height 40
paste input "34ACA5"
type input "#34aca5"
type input "#34ACA5"
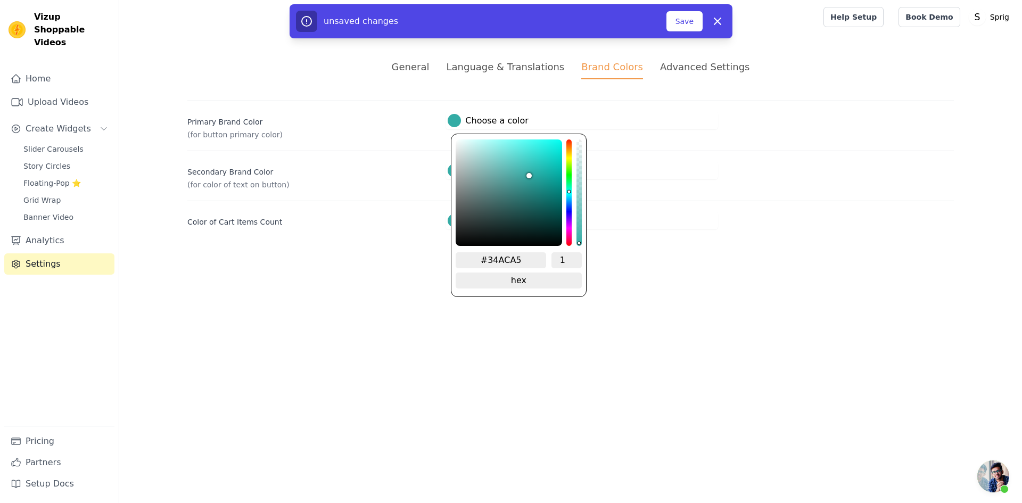
click at [621, 255] on html "Vizup Shoppable Videos Home Upload Videos Create Widgets Slider Carousels Story…" at bounding box center [511, 127] width 1022 height 255
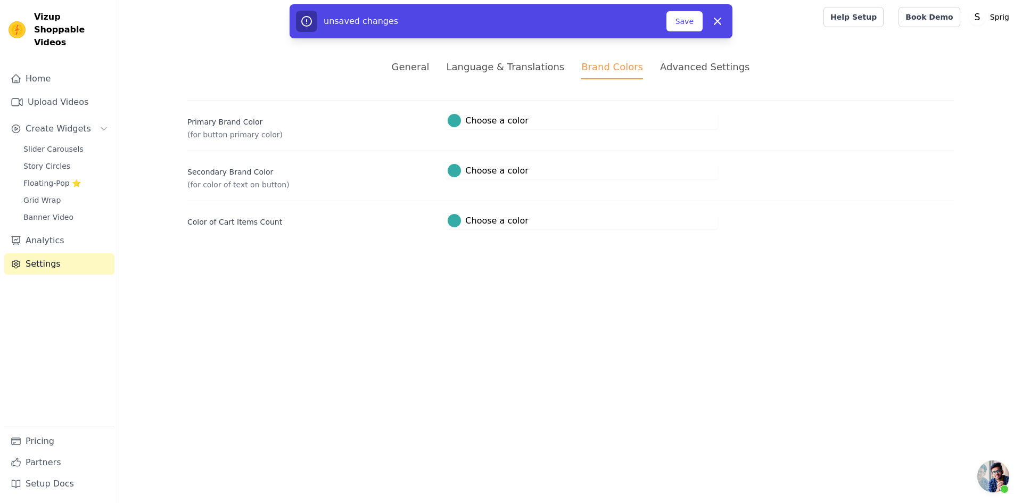
click at [454, 170] on div at bounding box center [454, 170] width 13 height 13
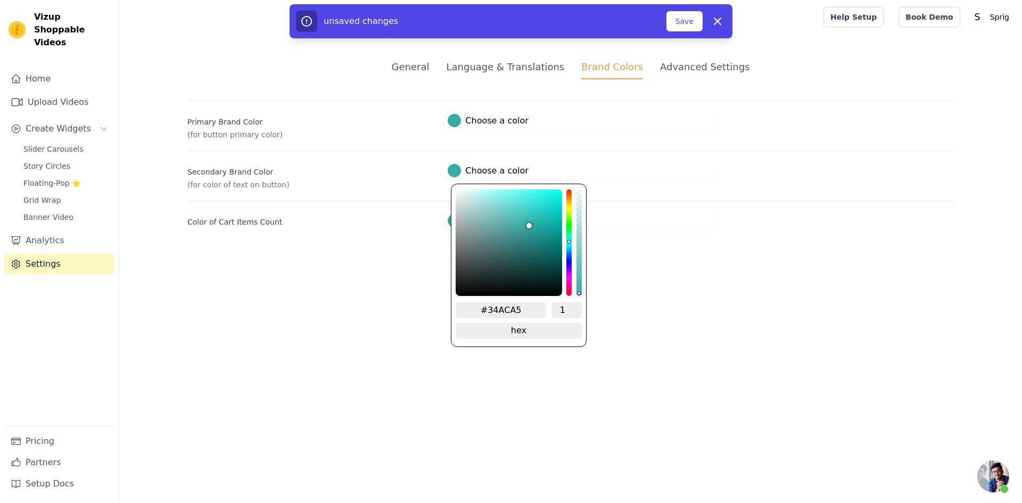
type input "#6aaeab"
type input "#6cafac"
type input "#72b3b0"
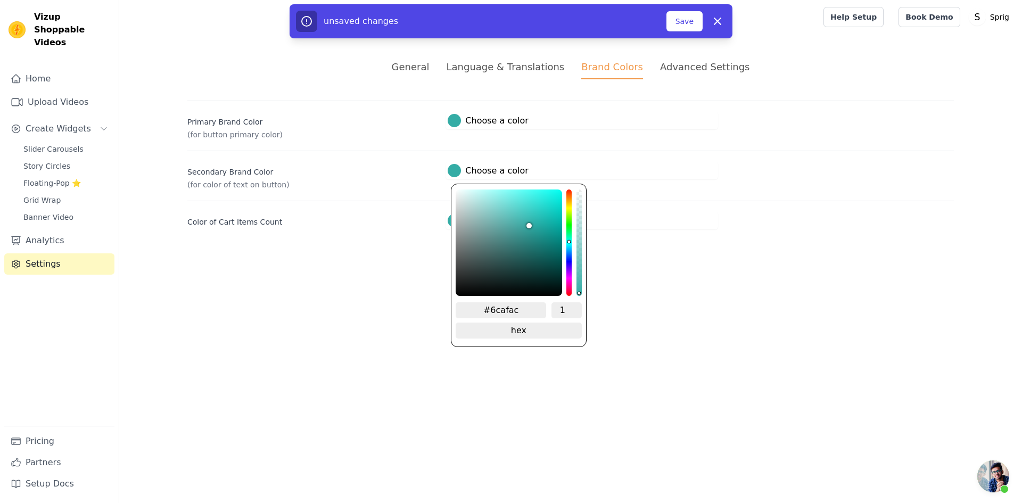
type input "#72b3b0"
type input "#7dbab6"
type input "#8bc4c1"
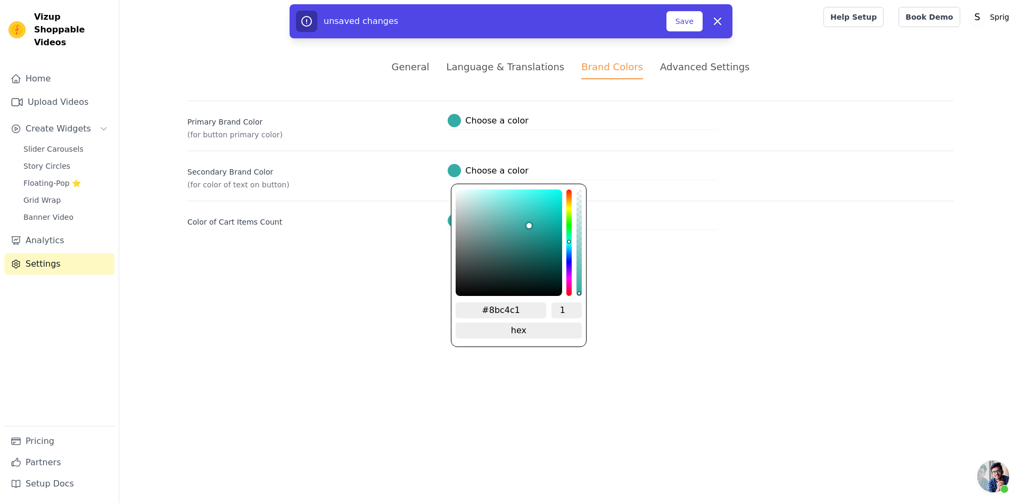
type input "#9dcdca"
type input "#b3d8d6"
type input "#cae2e1"
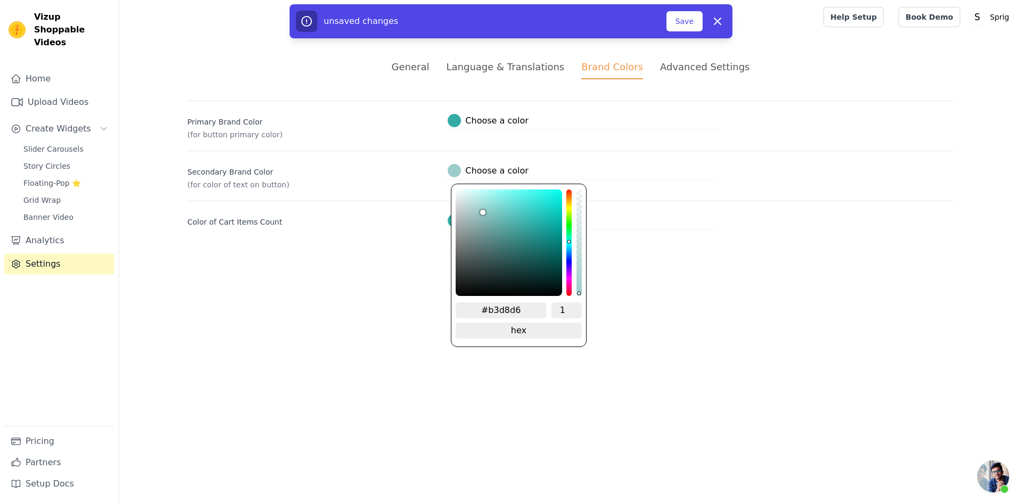
type input "#cae2e1"
type input "#e0ebeb"
type input "#f5f5f5"
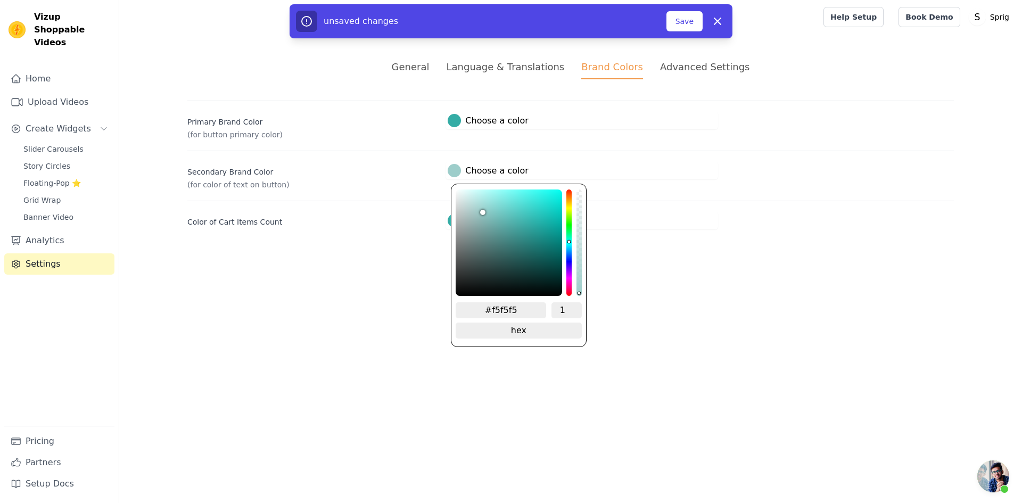
type input "#fdfdfd"
type input "#ffffff"
type input "#fefefe"
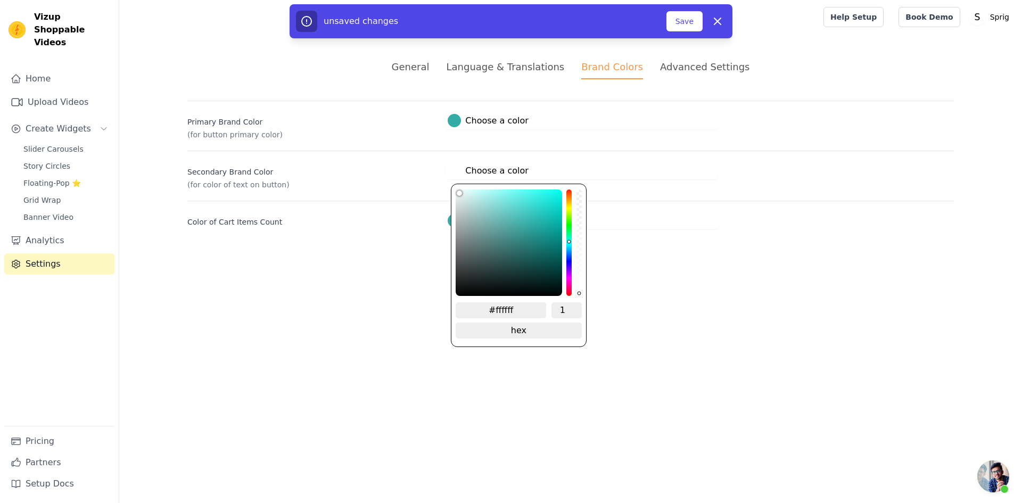
type input "#fefefe"
type input "#f5f5f5"
type input "#e6e6e6"
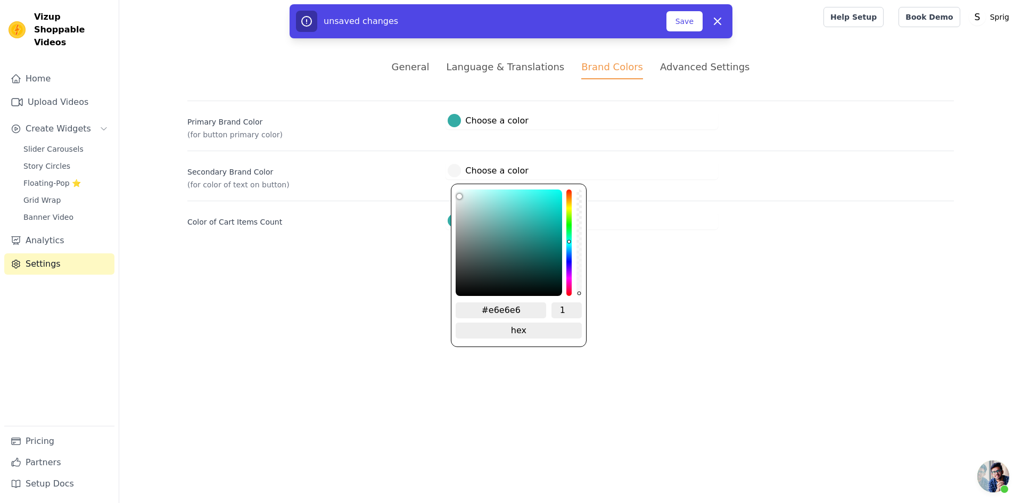
type input "#d7d7d7"
type input "#c5c5c5"
type input "#b3b3b3"
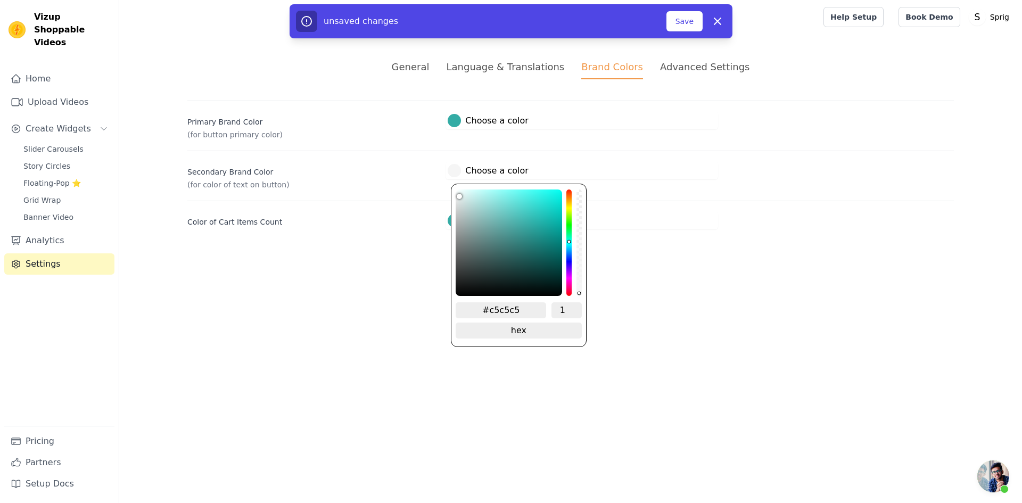
type input "#b3b3b3"
type input "#a8a8a8"
type input "#9c9c9c"
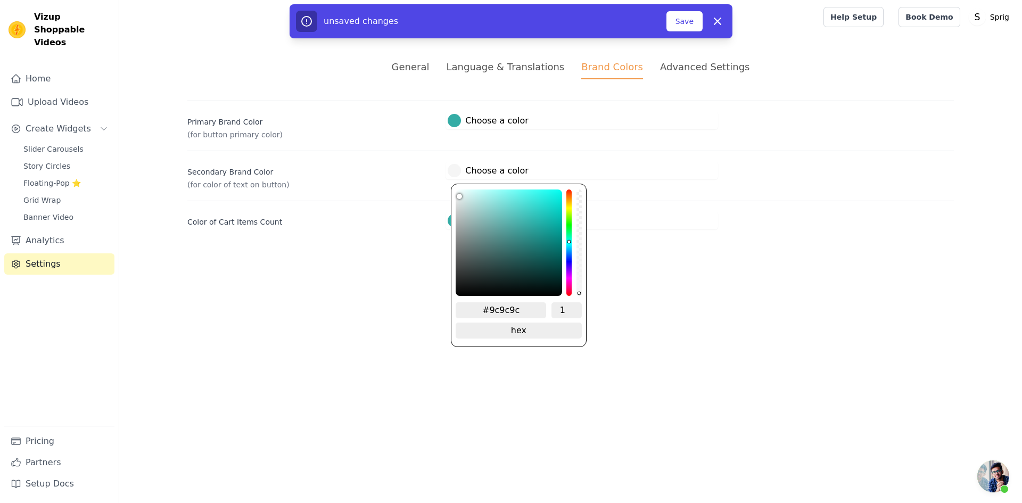
type input "#8f8f8f"
type input "#757575"
type input "#626262"
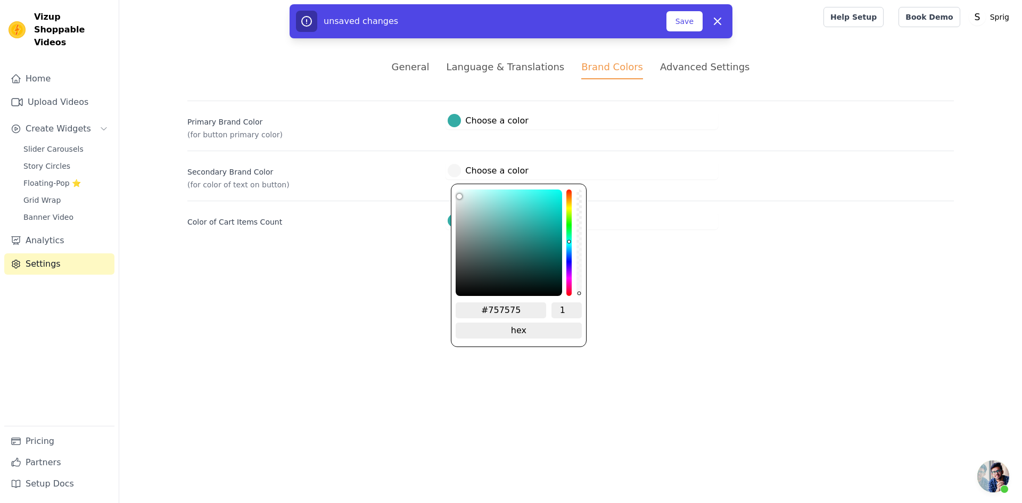
type input "#626262"
type input "#515151"
type input "#424242"
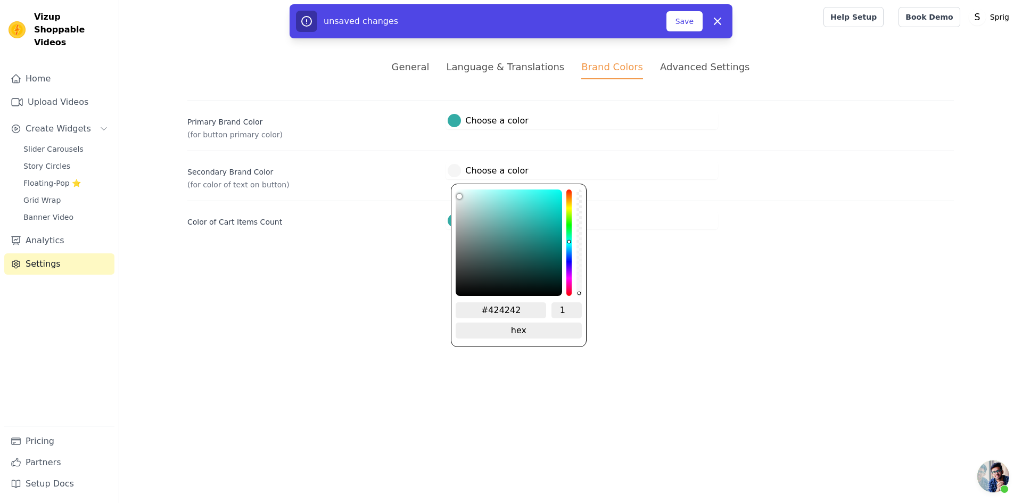
type input "#313131"
type input "#272727"
type input "#191919"
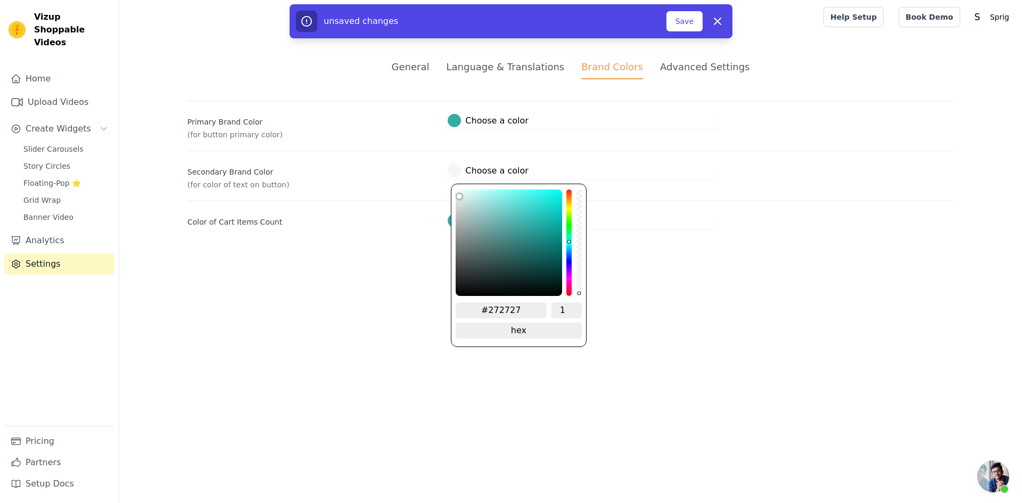
type input "#191919"
type input "#0a0a0a"
type input "#000000"
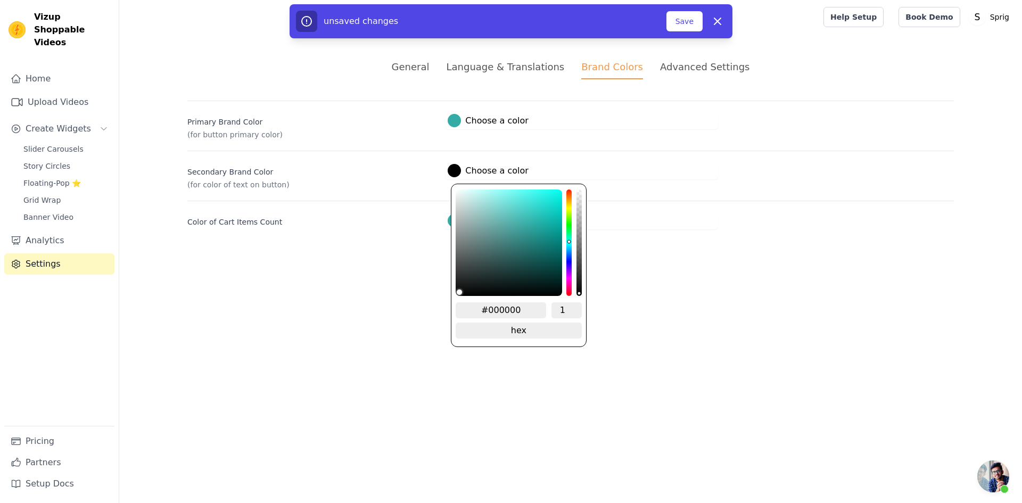
drag, startPoint x: 498, startPoint y: 222, endPoint x: 368, endPoint y: 304, distance: 153.1
click at [368, 255] on html "Vizup Shoppable Videos Home Upload Videos Create Widgets Slider Carousels Story…" at bounding box center [511, 127] width 1022 height 255
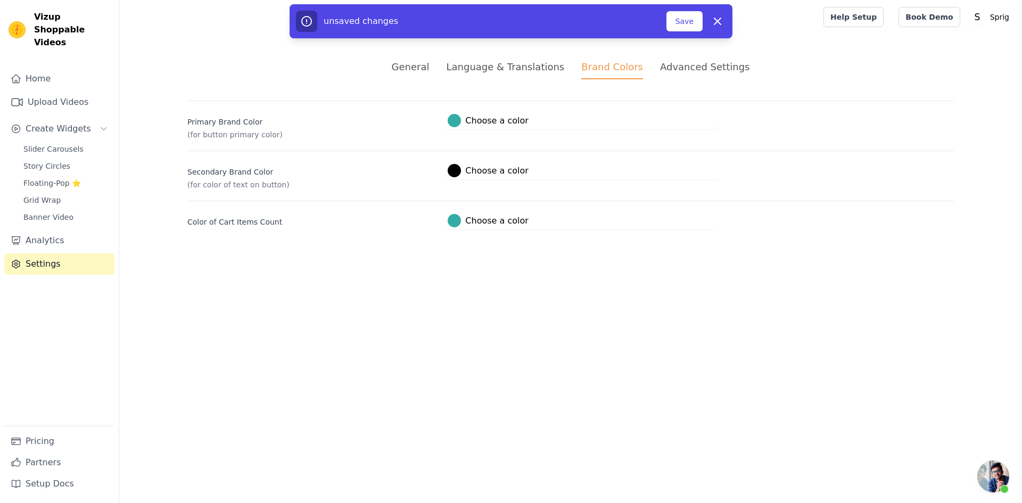
drag, startPoint x: 409, startPoint y: 268, endPoint x: 448, endPoint y: 235, distance: 51.0
click at [411, 255] on html "Vizup Shoppable Videos Home Upload Videos Create Widgets Slider Carousels Story…" at bounding box center [511, 127] width 1022 height 255
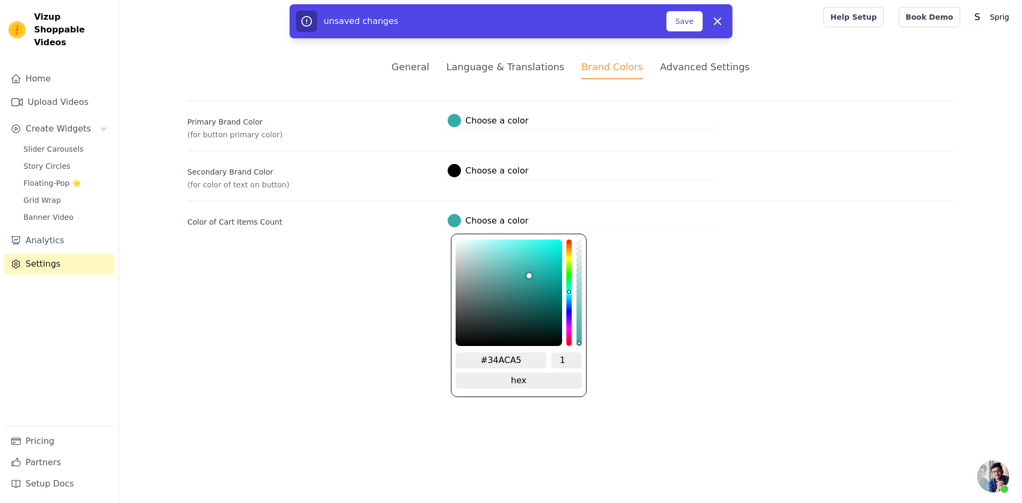
click at [466, 224] on label "#34aca5 Choose a color" at bounding box center [488, 220] width 80 height 13
type input "#7ba6a4"
type input "#80aba9"
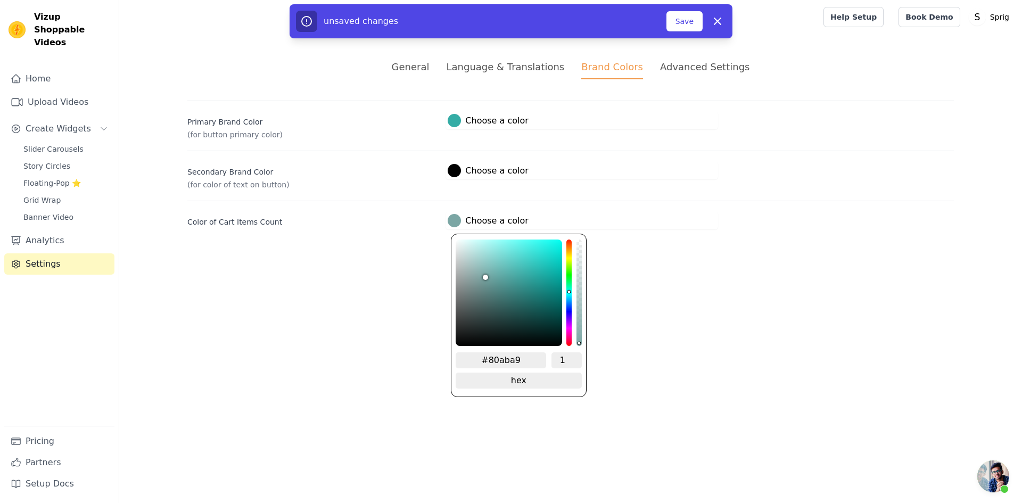
type input "#96bdbb"
type input "#bad6d4"
type input "#fafbfa"
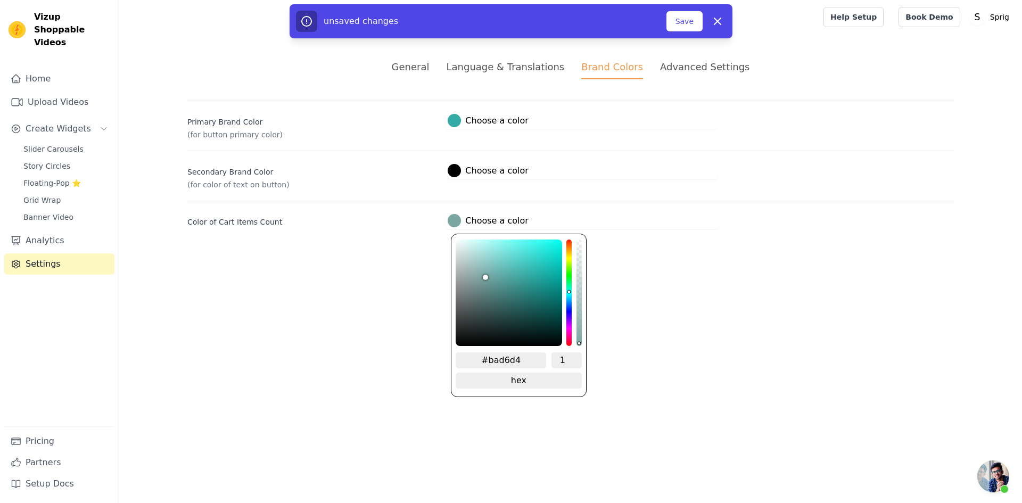
type input "#fafbfa"
type input "#ffffff"
drag, startPoint x: 484, startPoint y: 275, endPoint x: 394, endPoint y: 192, distance: 122.4
click at [394, 192] on div "Primary Brand Color (for button primary color) #34aca5 Choose a color #34ACA5 1…" at bounding box center [570, 165] width 766 height 129
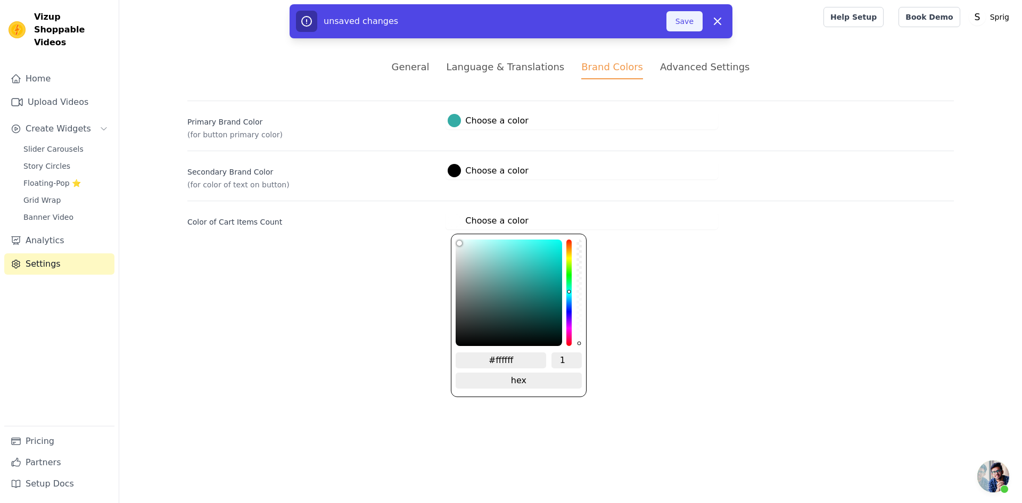
click at [683, 21] on button "Save" at bounding box center [684, 21] width 36 height 20
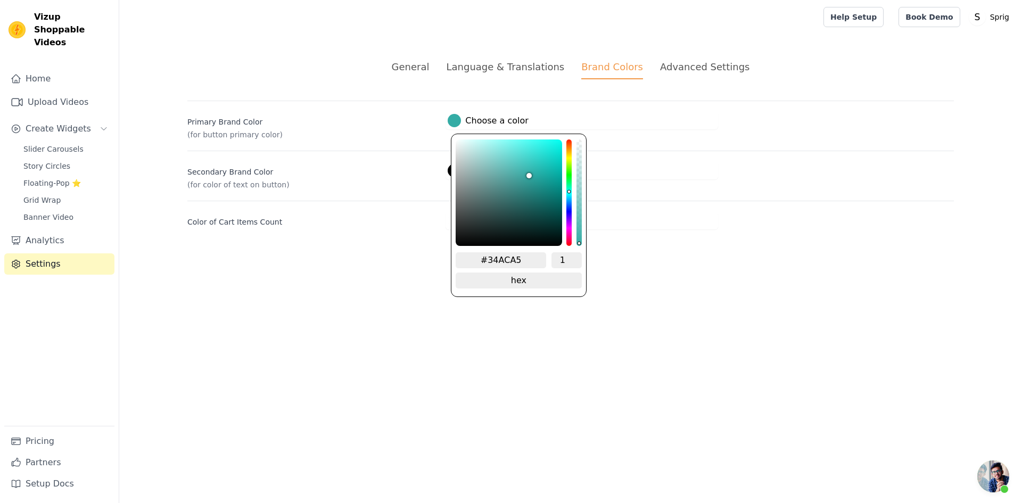
click at [454, 124] on div at bounding box center [454, 120] width 13 height 13
type input "#8dc5c2"
type input "#9ed3d0"
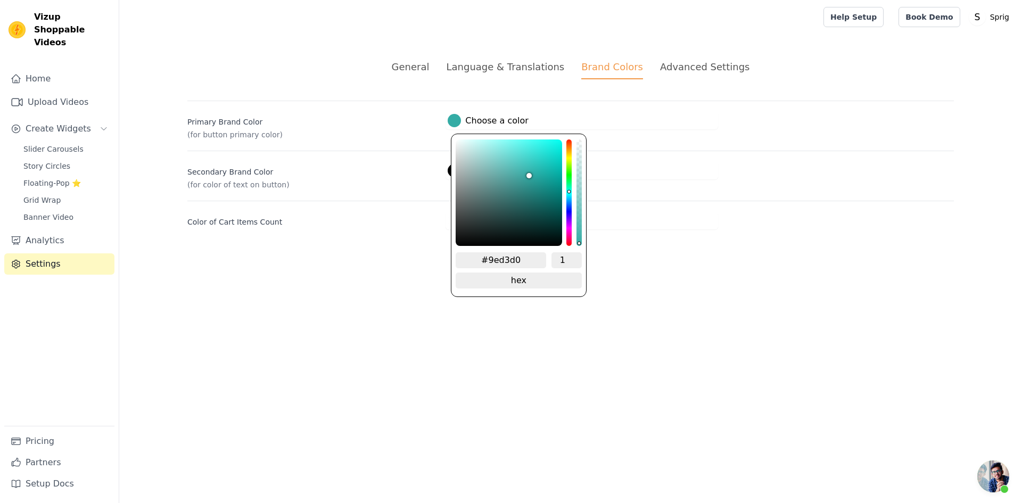
type input "#c8f0ee"
type input "#ebfffe"
type input "#feffff"
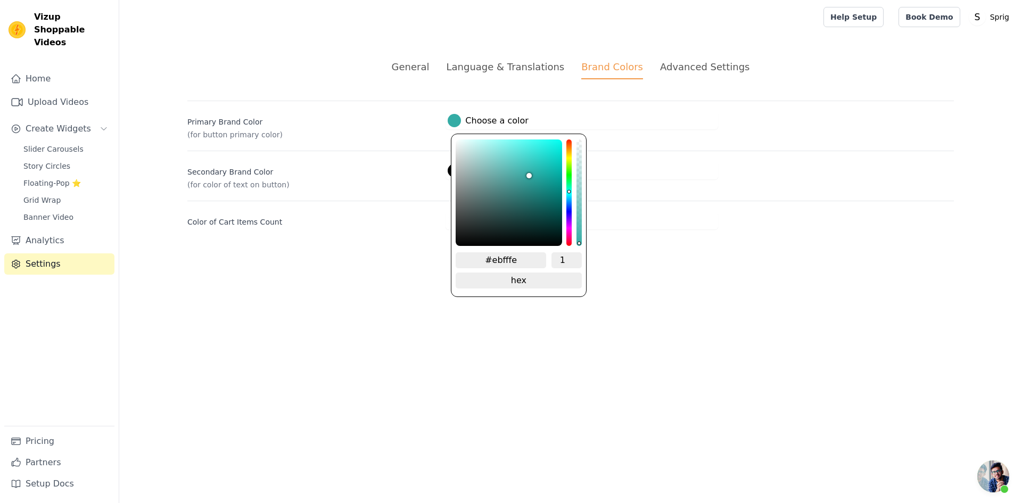
type input "#feffff"
type input "#ffffff"
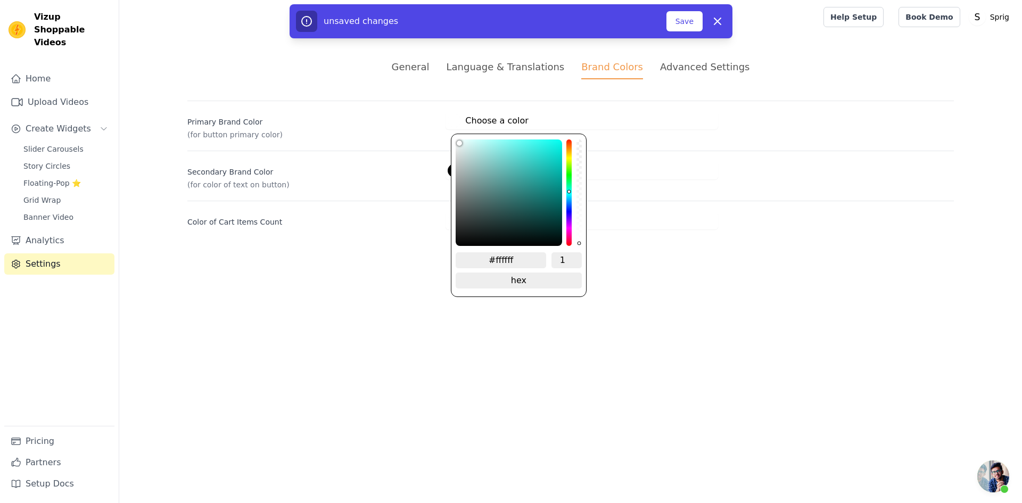
drag, startPoint x: 486, startPoint y: 162, endPoint x: 442, endPoint y: 117, distance: 63.6
click at [442, 117] on div "Primary Brand Color (for button primary color) #ffffff Choose a color #ffffff 1…" at bounding box center [570, 120] width 766 height 39
click at [415, 255] on html "Vizup Shoppable Videos Home Upload Videos Create Widgets Slider Carousels Story…" at bounding box center [511, 127] width 1022 height 255
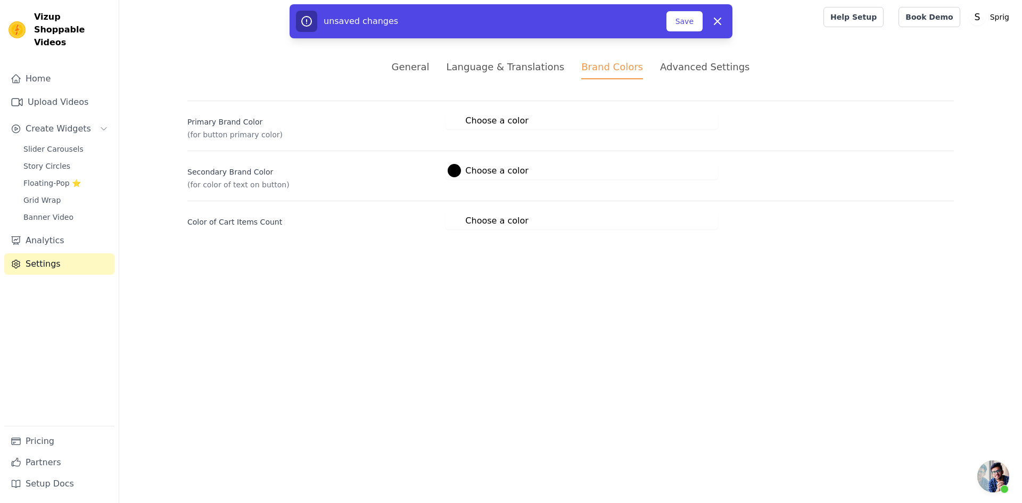
click at [454, 222] on div at bounding box center [454, 220] width 13 height 13
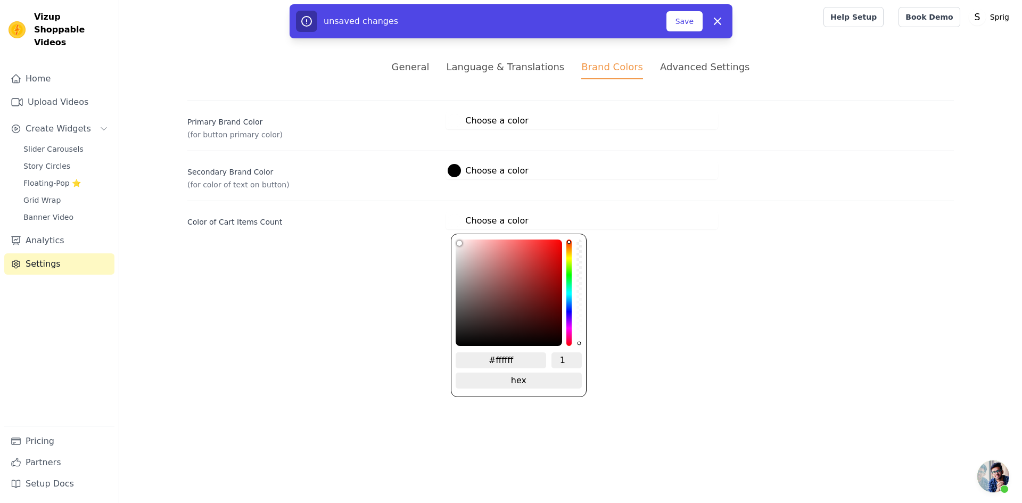
drag, startPoint x: 515, startPoint y: 358, endPoint x: 495, endPoint y: 359, distance: 20.3
click at [495, 359] on input "#ffffff" at bounding box center [501, 360] width 90 height 16
paste input "34ACA5"
type input "#34aca5"
type input "#34ACA5"
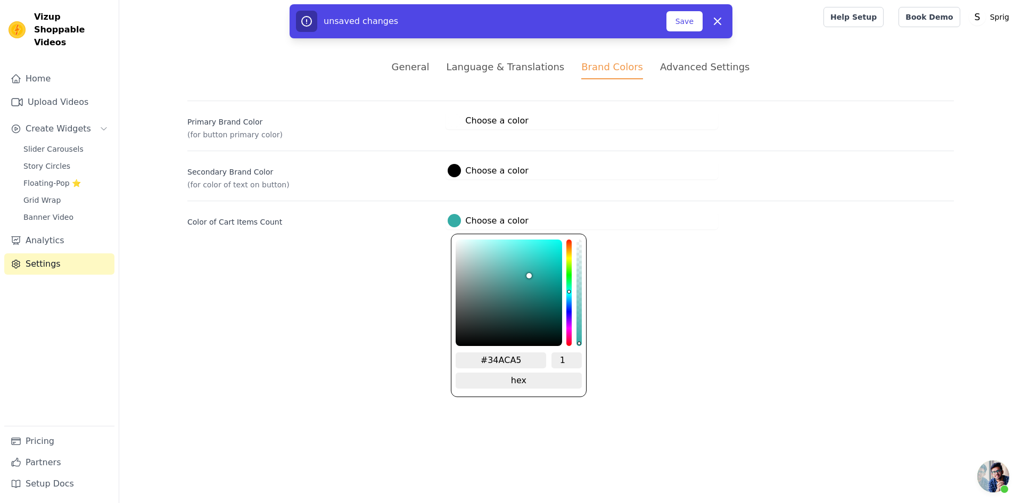
click at [646, 255] on html "Vizup Shoppable Videos Home Upload Videos Create Widgets Slider Carousels Story…" at bounding box center [511, 127] width 1022 height 255
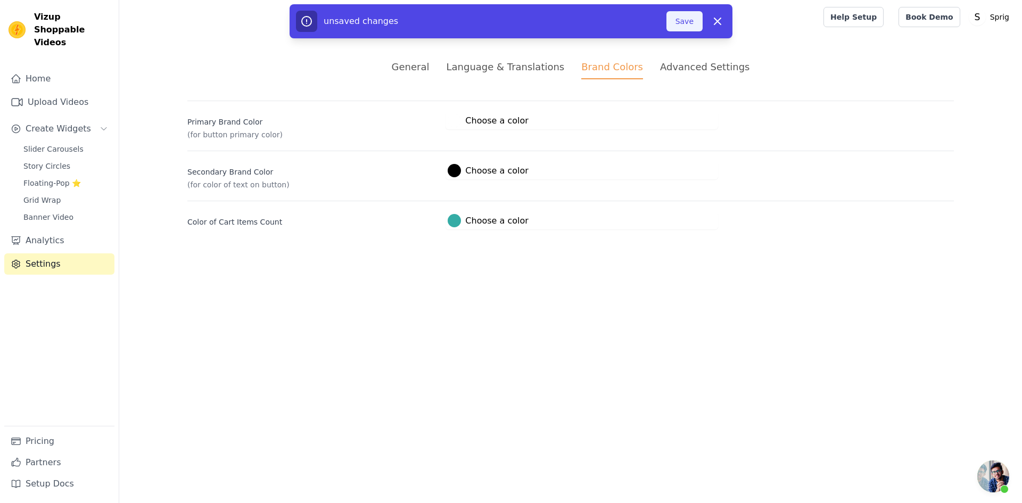
click at [693, 14] on button "Save" at bounding box center [684, 21] width 36 height 20
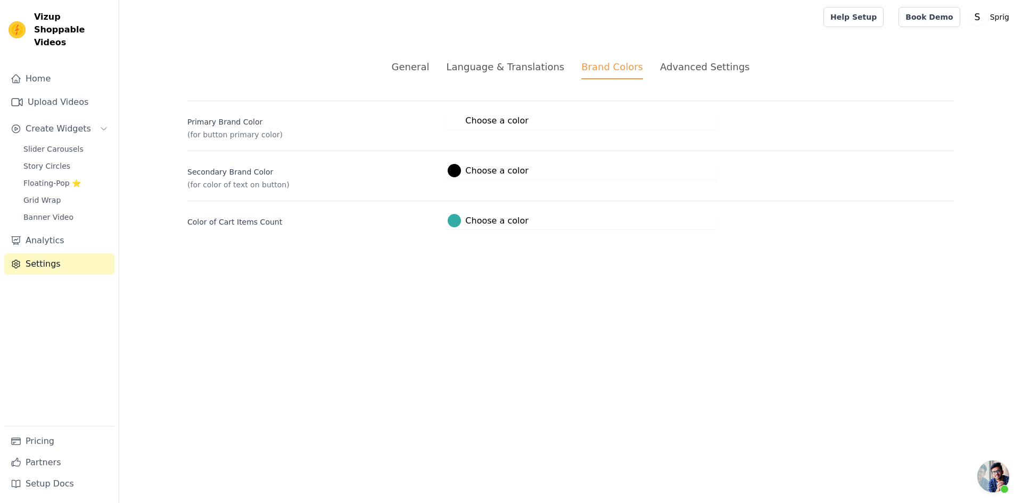
click at [455, 120] on div at bounding box center [454, 120] width 13 height 13
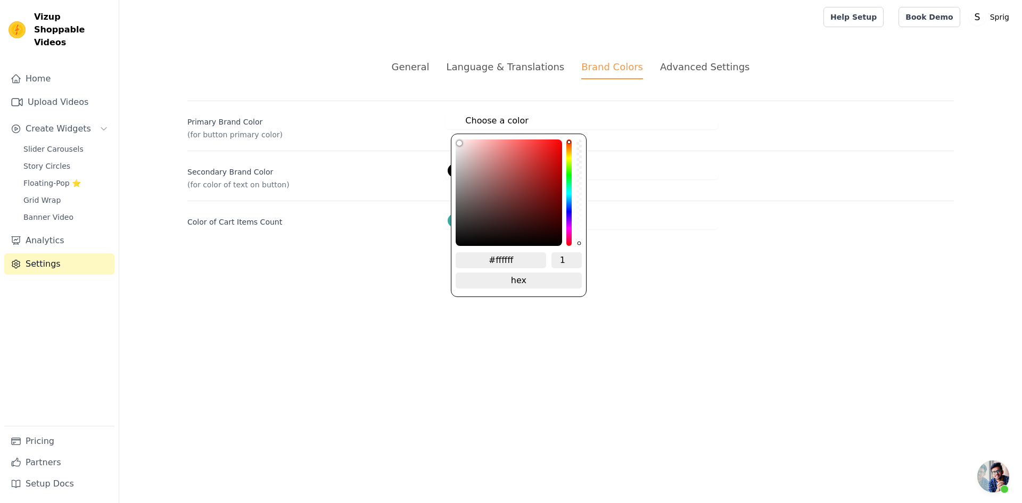
drag, startPoint x: 519, startPoint y: 258, endPoint x: 496, endPoint y: 258, distance: 23.4
click at [496, 258] on input "#ffffff" at bounding box center [501, 260] width 90 height 16
paste input "34ACA5"
type input "#34aca5"
type input "#34ACA5"
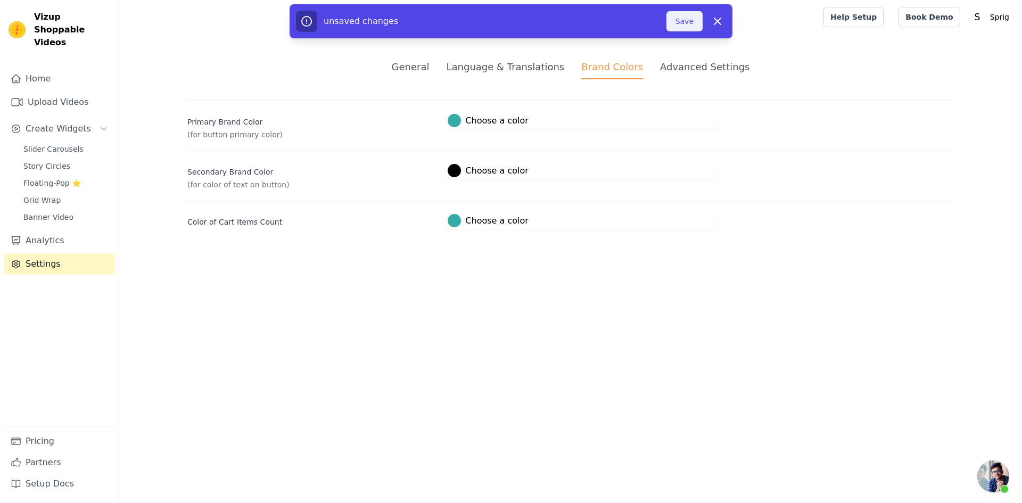
click at [690, 27] on button "Save" at bounding box center [684, 21] width 36 height 20
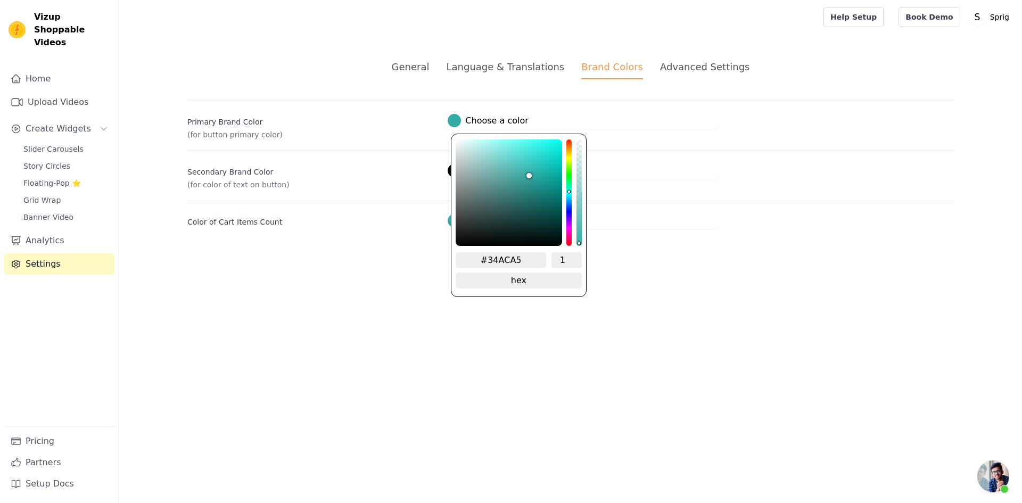
click at [458, 122] on div at bounding box center [454, 120] width 13 height 13
type input "#85b2b0"
type input "#87b3b1"
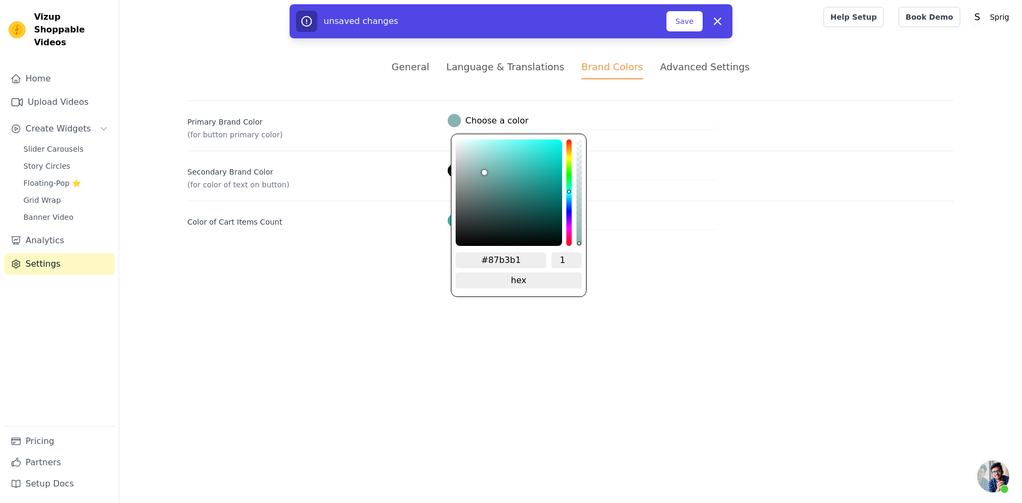
type input "#9cc5c3"
type input "#bddddc"
type input "#f4fffe"
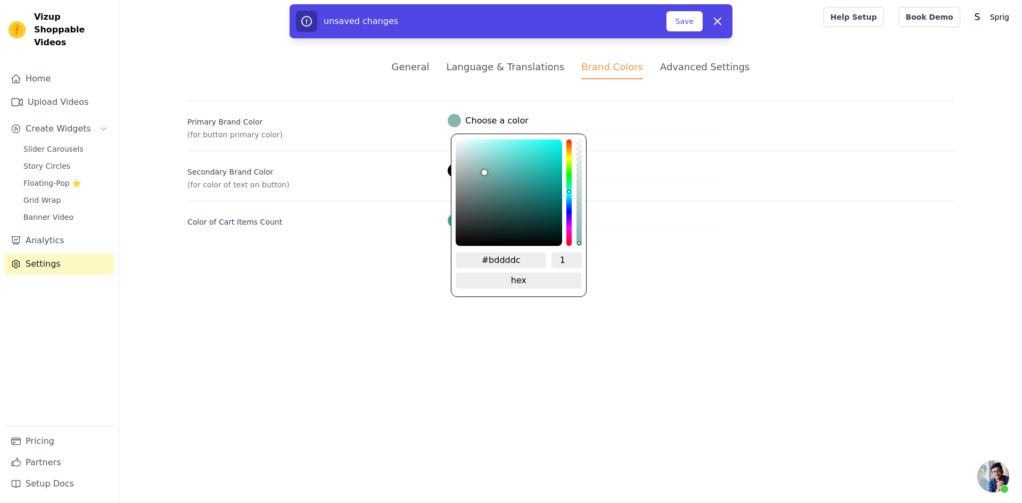
type input "#f4fffe"
type input "#ffffff"
drag, startPoint x: 483, startPoint y: 170, endPoint x: 410, endPoint y: 92, distance: 107.0
click at [410, 92] on div "General Language & Translations Brand Colors Advanced Settings unsaved changes …" at bounding box center [571, 144] width 818 height 221
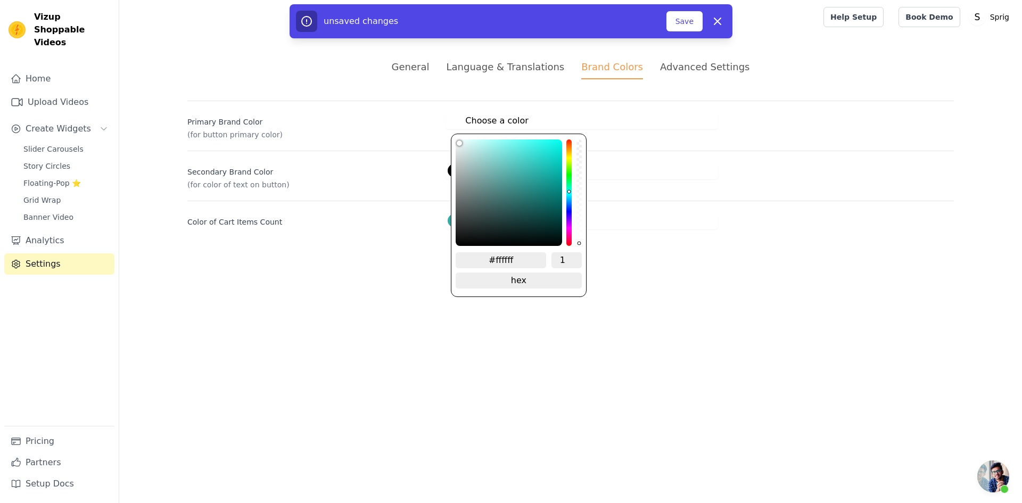
click at [639, 255] on html "Vizup Shoppable Videos Home Upload Videos Create Widgets Slider Carousels Story…" at bounding box center [511, 127] width 1022 height 255
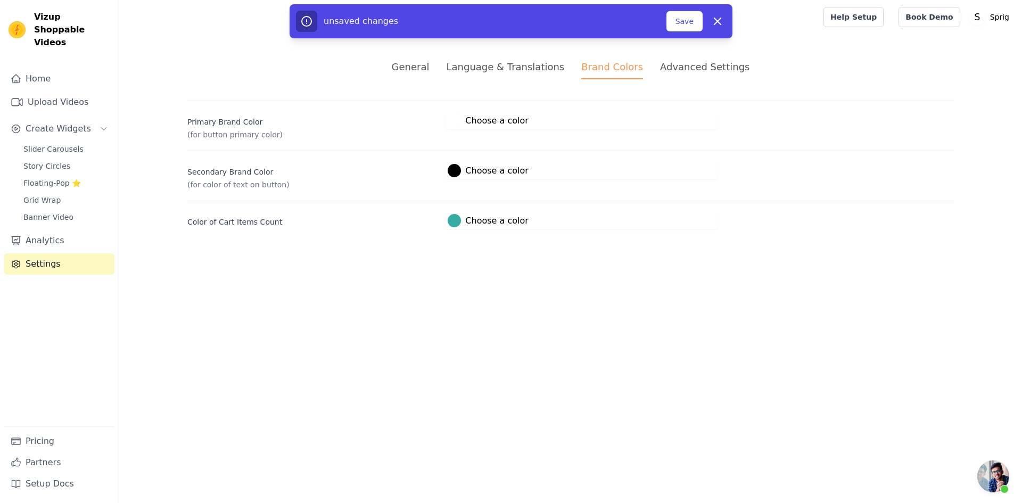
click at [455, 222] on div at bounding box center [454, 220] width 13 height 13
click at [695, 18] on button "Save" at bounding box center [684, 21] width 36 height 20
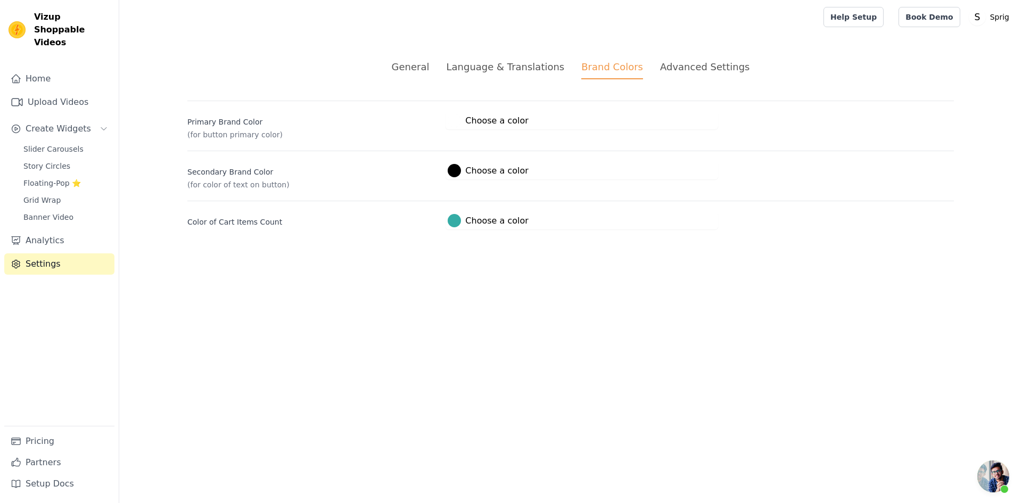
click at [451, 117] on div at bounding box center [454, 120] width 13 height 13
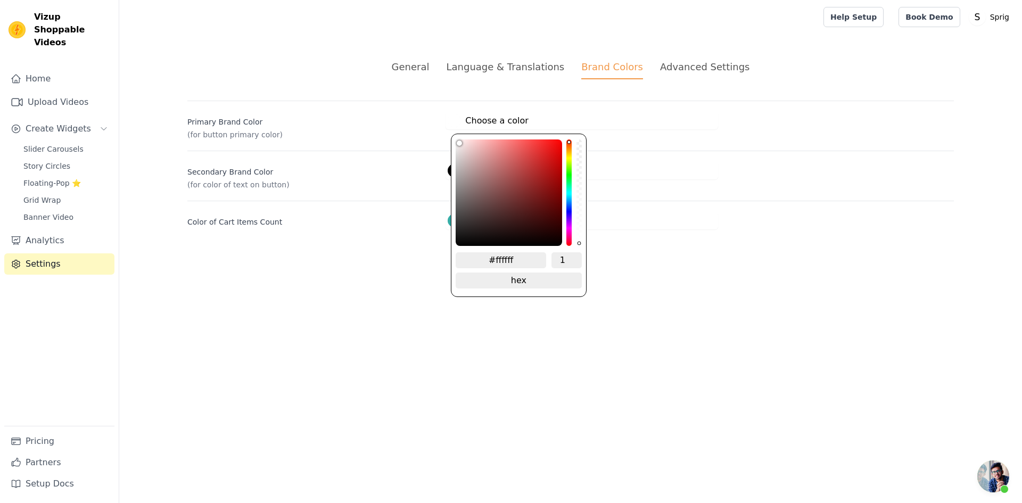
type input "#322c2c"
type input "#322d2d"
type input "#292727"
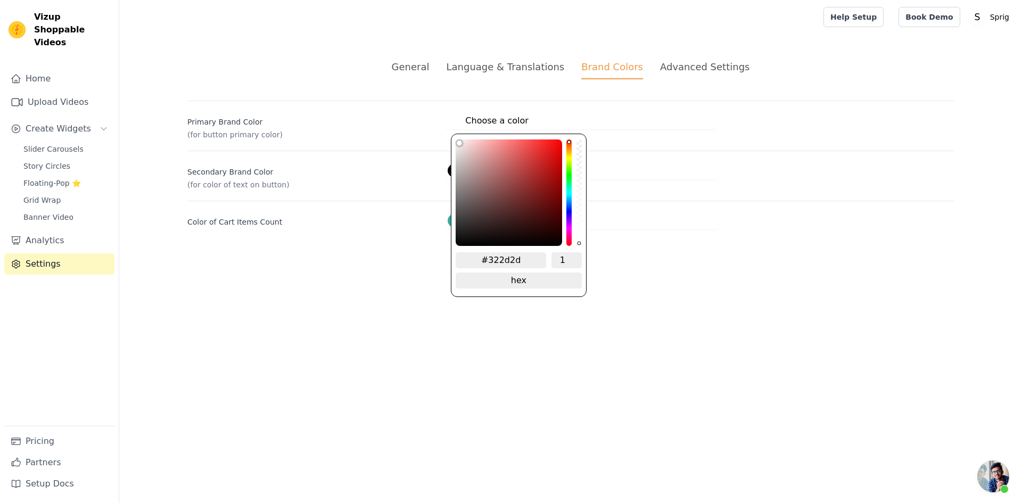
type input "#292727"
type input "#1a1a1a"
type input "#0a0a0a"
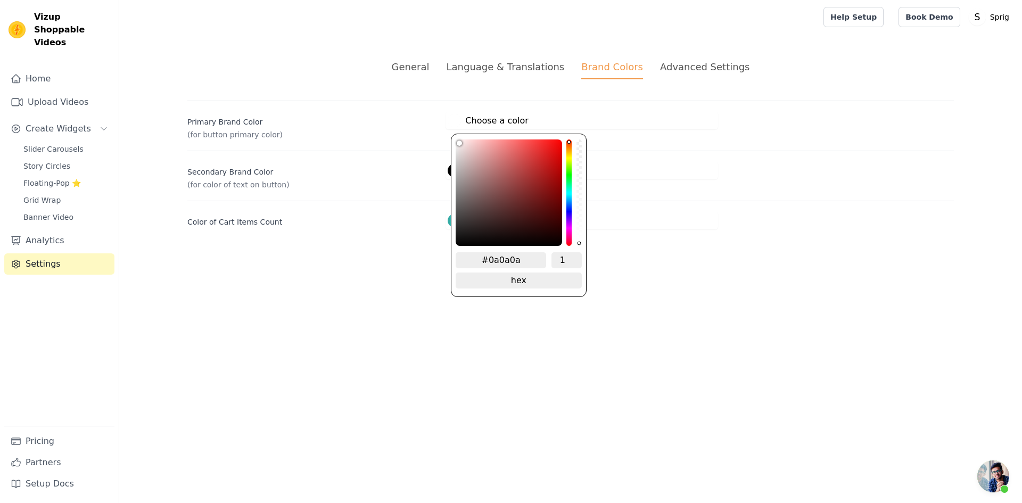
type input "#000000"
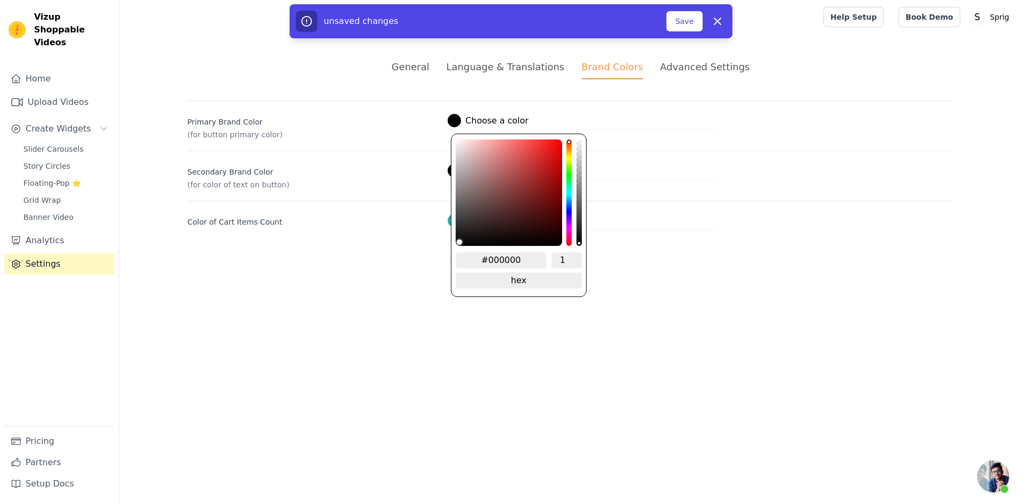
drag, startPoint x: 470, startPoint y: 224, endPoint x: 430, endPoint y: 250, distance: 47.7
click at [430, 250] on div "General Language & Translations Brand Colors Advanced Settings unsaved changes …" at bounding box center [571, 144] width 818 height 221
click at [682, 24] on button "Save" at bounding box center [684, 21] width 36 height 20
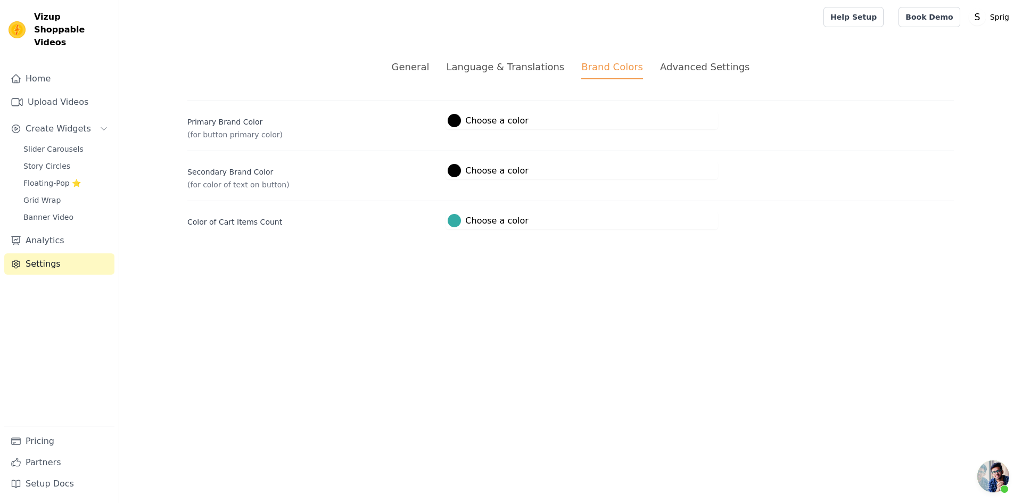
click at [456, 120] on div at bounding box center [454, 120] width 13 height 13
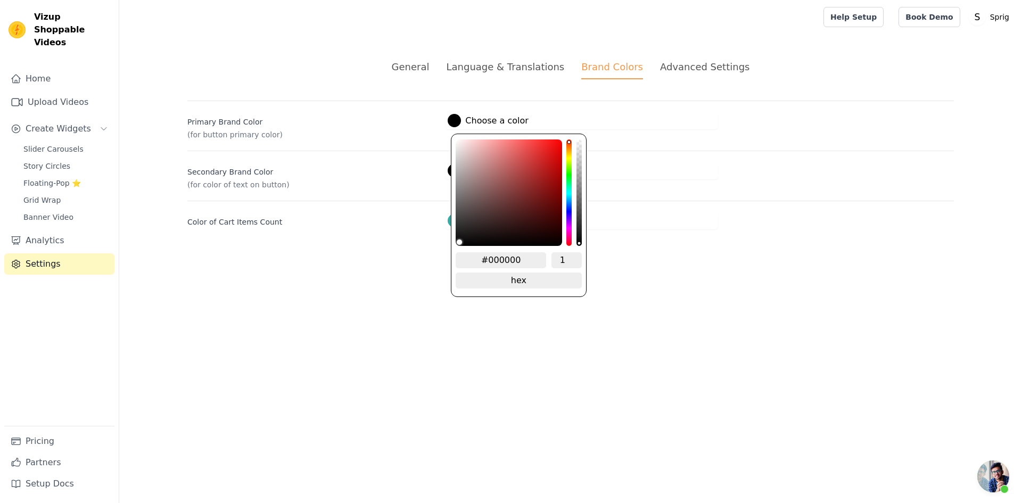
type input "#774c4c"
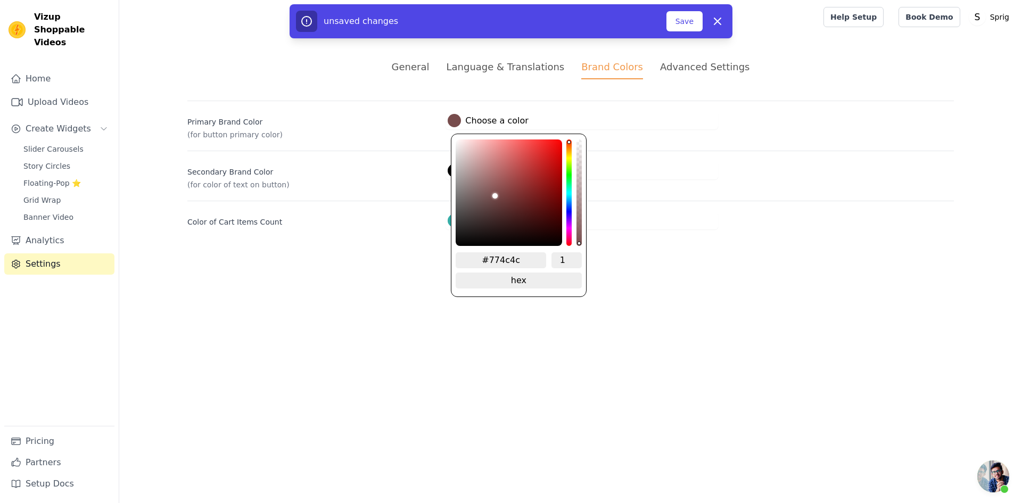
type input "#784d4d"
type input "#7f5353"
type input "#8d6262"
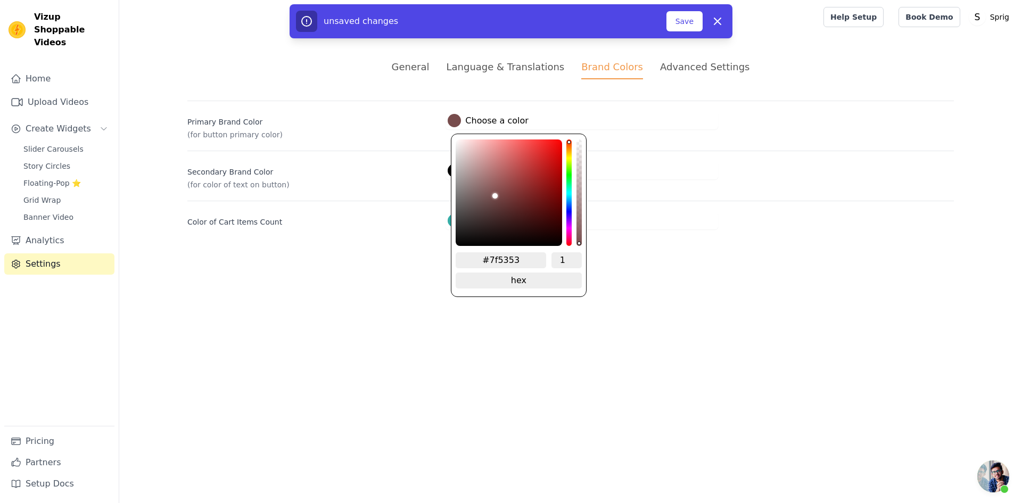
type input "#8d6262"
type input "#ad8a8a"
type input "#e0e0e0"
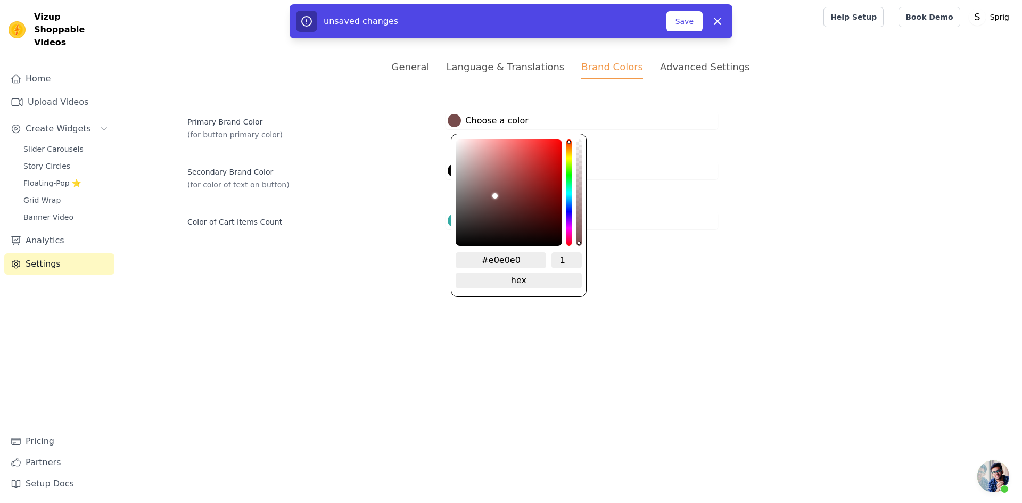
type input "#ffffff"
drag, startPoint x: 494, startPoint y: 195, endPoint x: 385, endPoint y: 90, distance: 150.6
click at [385, 90] on div "General Language & Translations Brand Colors Advanced Settings unsaved changes …" at bounding box center [571, 144] width 818 height 221
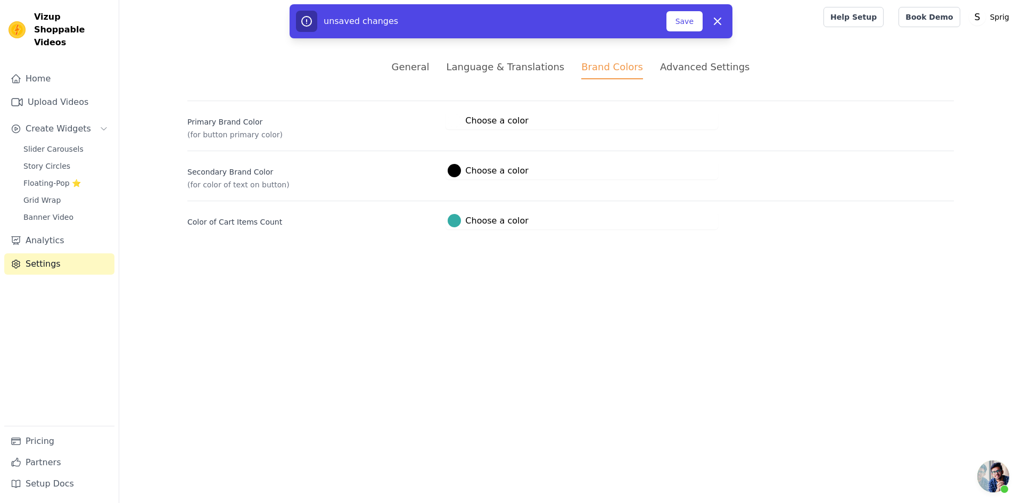
click at [639, 255] on html "Vizup Shoppable Videos Home Upload Videos Create Widgets Slider Carousels Story…" at bounding box center [511, 127] width 1022 height 255
click at [687, 24] on button "Save" at bounding box center [684, 21] width 36 height 20
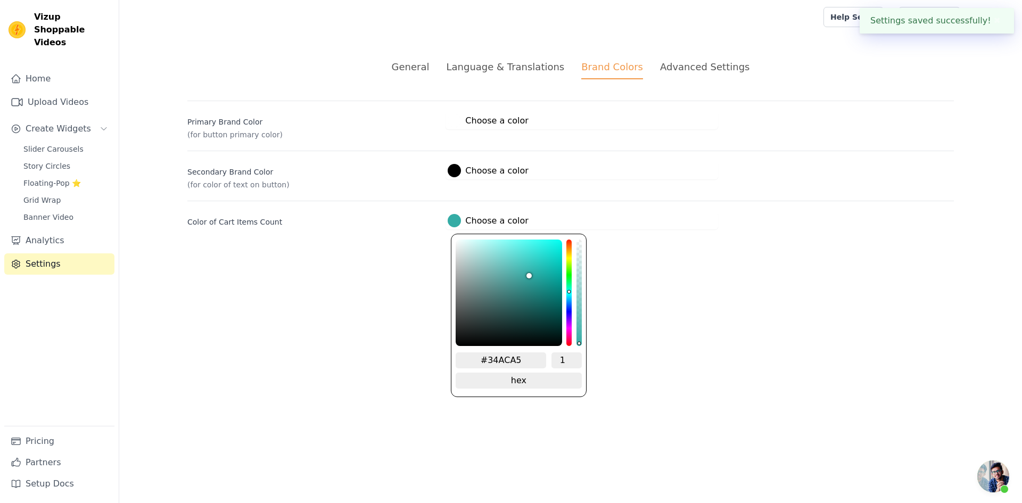
click at [450, 221] on div at bounding box center [454, 220] width 13 height 13
drag, startPoint x: 520, startPoint y: 358, endPoint x: 490, endPoint y: 358, distance: 29.8
click at [490, 358] on input "#34ACA5" at bounding box center [501, 360] width 90 height 16
drag, startPoint x: 630, startPoint y: 352, endPoint x: 719, endPoint y: 31, distance: 333.0
click at [631, 255] on html "Settings saved successfully! ✖ Vizup Shoppable Videos Home Upload Videos Create…" at bounding box center [511, 127] width 1022 height 255
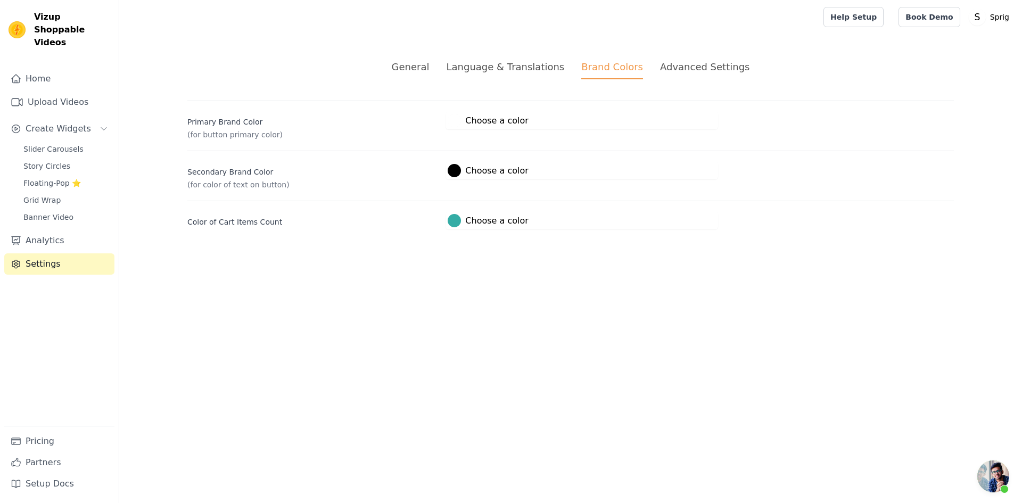
click at [682, 61] on div "Advanced Settings" at bounding box center [704, 67] width 89 height 14
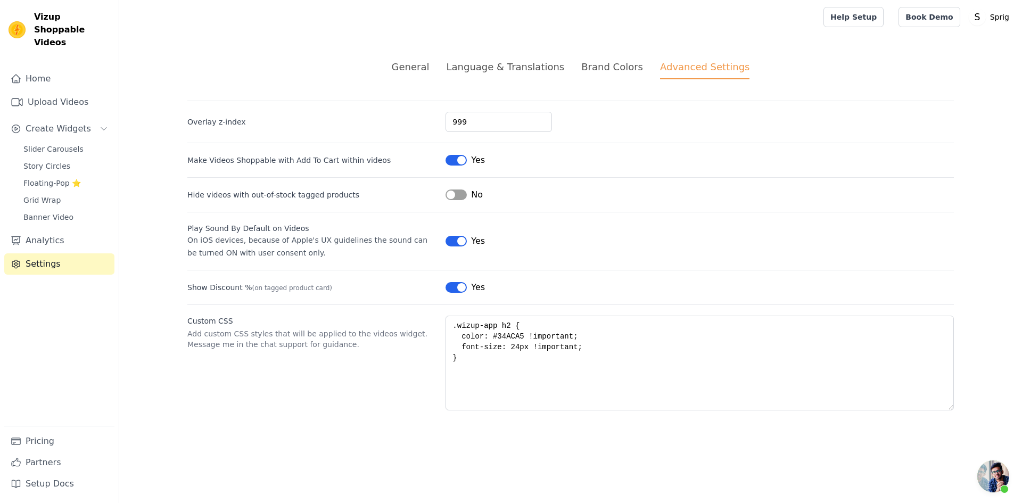
click at [593, 69] on div "Brand Colors" at bounding box center [612, 67] width 62 height 14
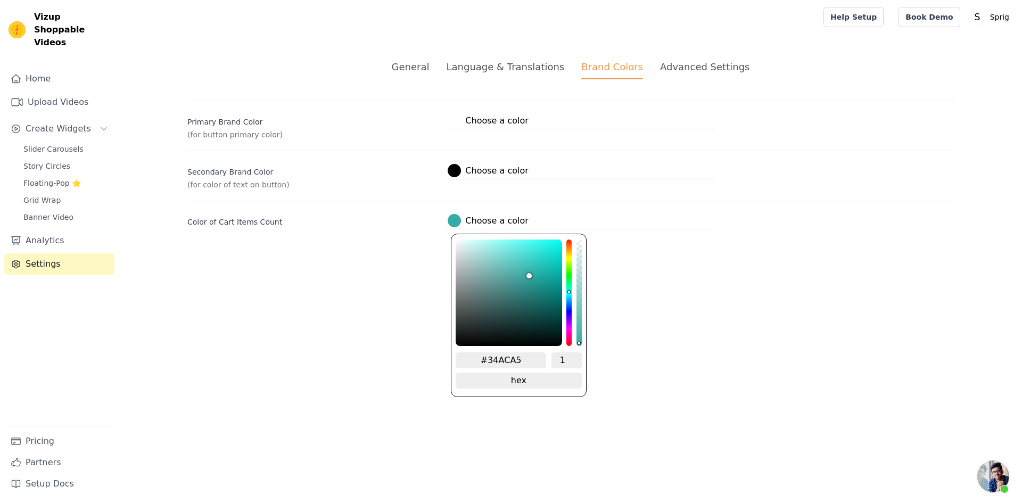
click at [451, 219] on div at bounding box center [454, 220] width 13 height 13
type input "#65a6a3"
type input "#67a6a3"
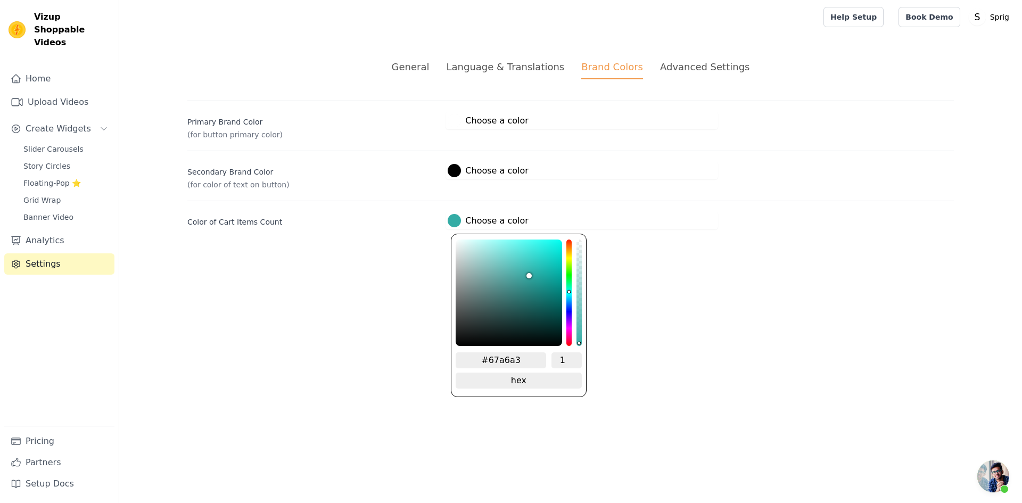
type input "#71aeab"
type input "#83bdba"
type input "#a1d3d0"
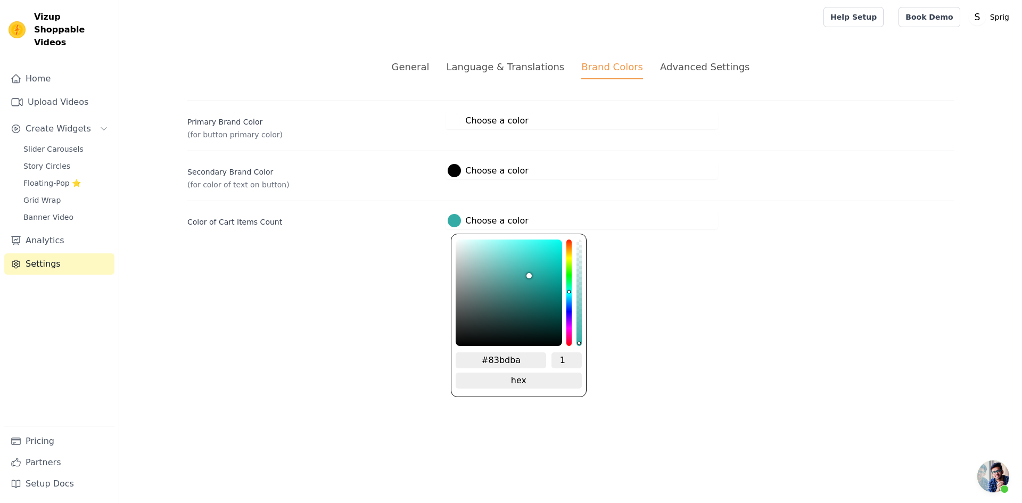
type input "#a1d3d0"
type input "#ceeeec"
type input "#ffffff"
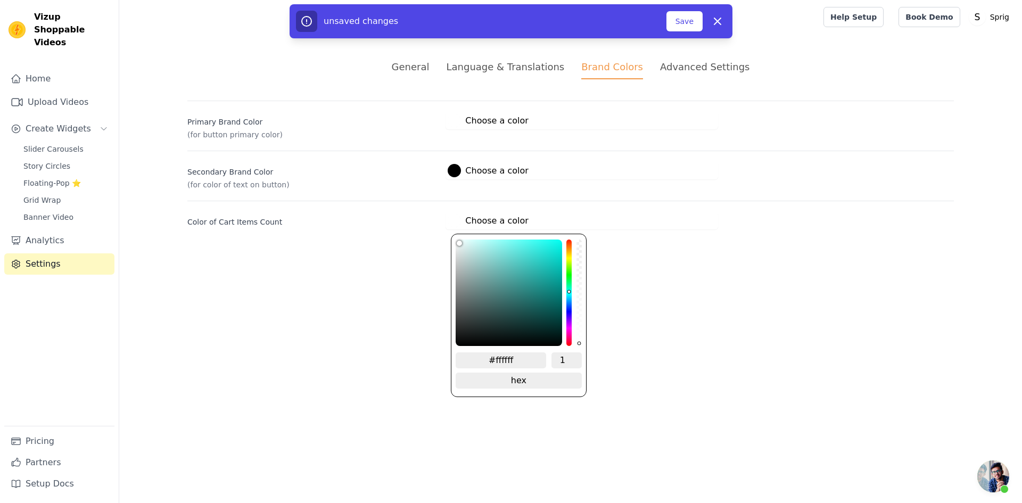
drag, startPoint x: 498, startPoint y: 275, endPoint x: 362, endPoint y: 176, distance: 168.0
click at [362, 176] on div "Primary Brand Color (for button primary color) #ffffff Choose a color #ffffff 1…" at bounding box center [570, 165] width 766 height 129
drag, startPoint x: 657, startPoint y: 360, endPoint x: 655, endPoint y: 318, distance: 42.6
click at [658, 255] on html "Vizup Shoppable Videos Home Upload Videos Create Widgets Slider Carousels Story…" at bounding box center [511, 127] width 1022 height 255
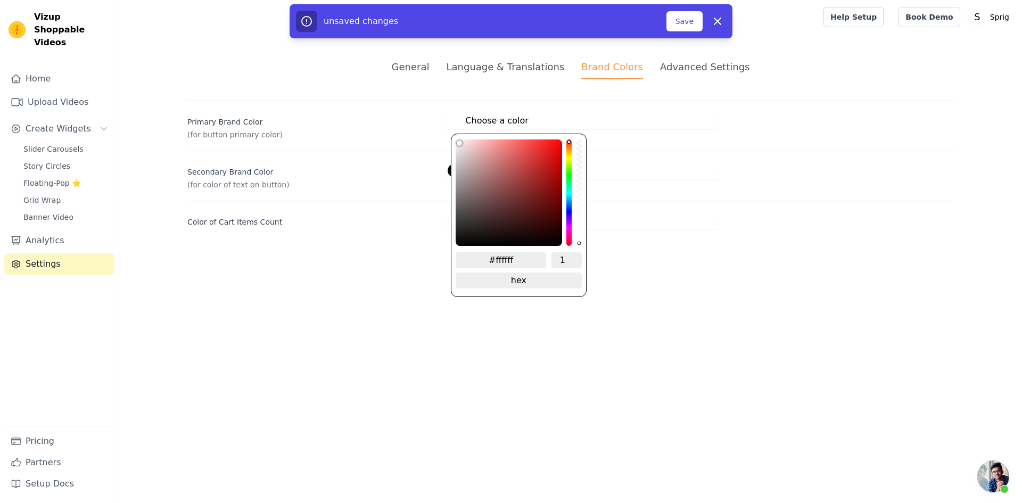
click at [457, 121] on div at bounding box center [454, 120] width 13 height 13
drag, startPoint x: 524, startPoint y: 255, endPoint x: 494, endPoint y: 259, distance: 30.5
click at [494, 259] on input "#ffffff" at bounding box center [501, 260] width 90 height 16
paste input "34ACA5"
type input "#34aca5"
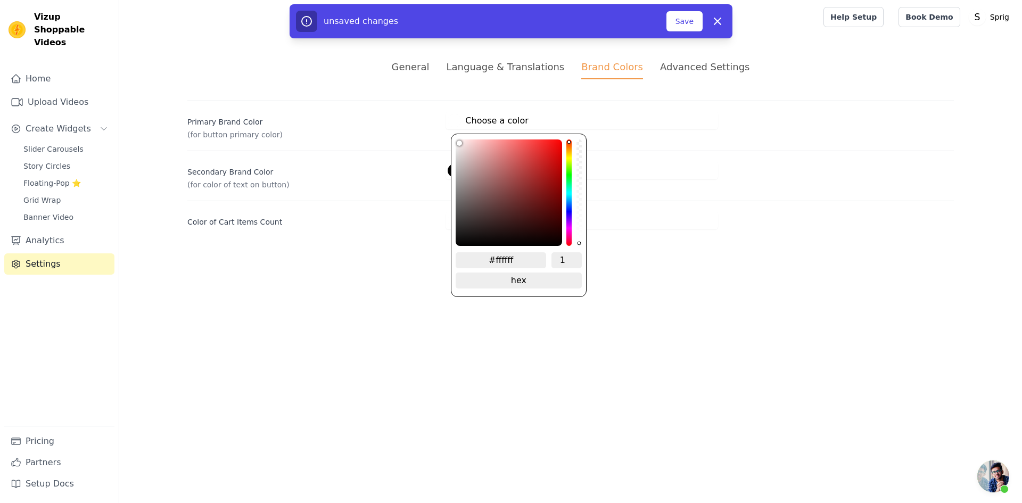
type input "#34ACA5"
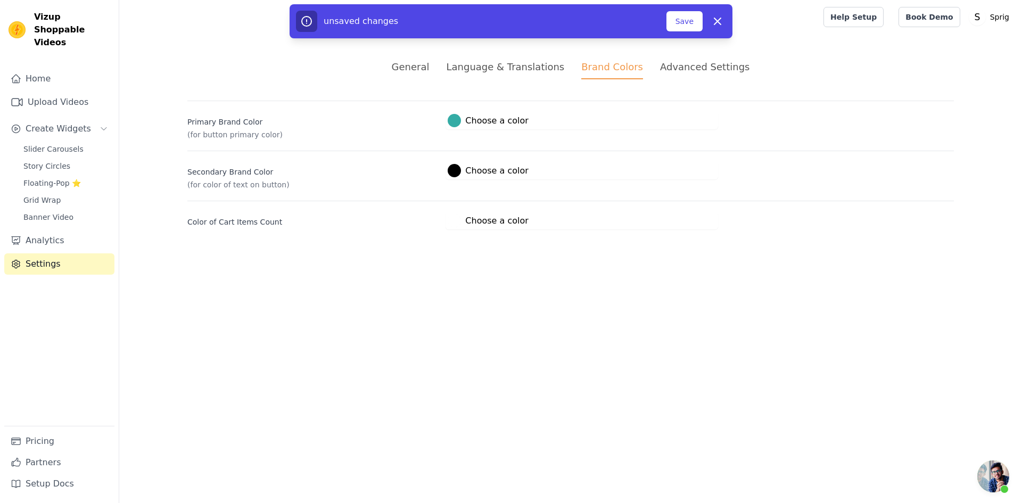
drag, startPoint x: 631, startPoint y: 298, endPoint x: 684, endPoint y: 32, distance: 271.3
click at [631, 255] on html "Vizup Shoppable Videos Home Upload Videos Create Widgets Slider Carousels Story…" at bounding box center [511, 127] width 1022 height 255
click at [684, 20] on button "Save" at bounding box center [684, 21] width 36 height 20
